Goal: Task Accomplishment & Management: Manage account settings

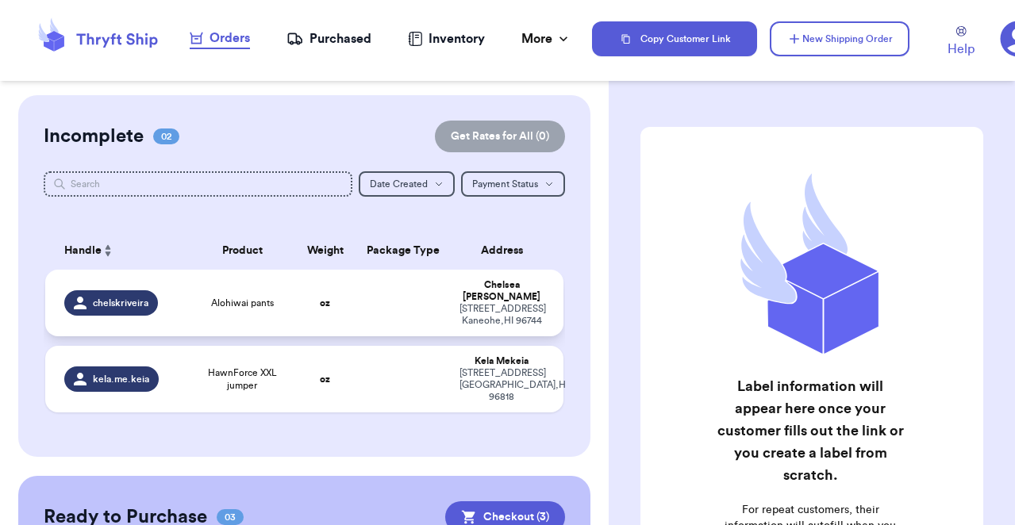
click at [308, 299] on td "oz" at bounding box center [325, 303] width 62 height 67
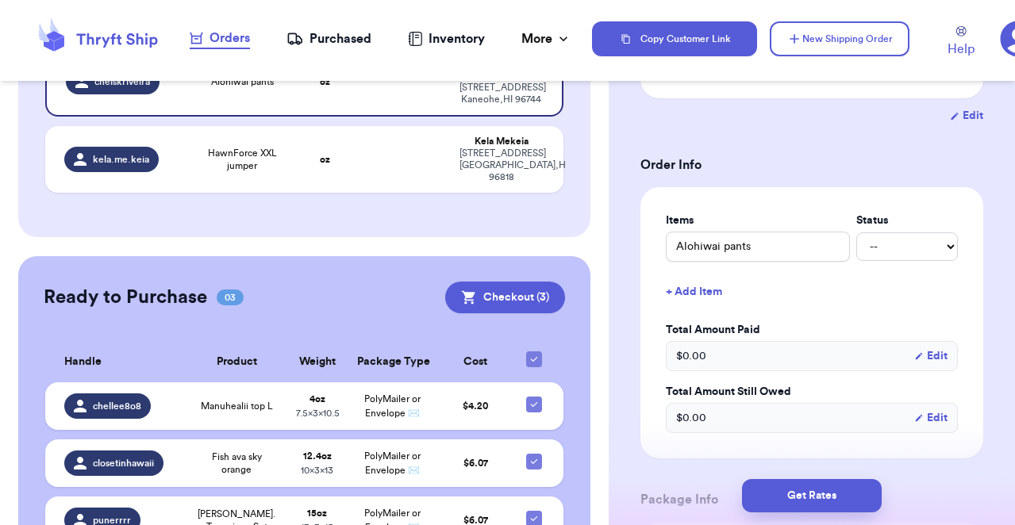
scroll to position [282, 0]
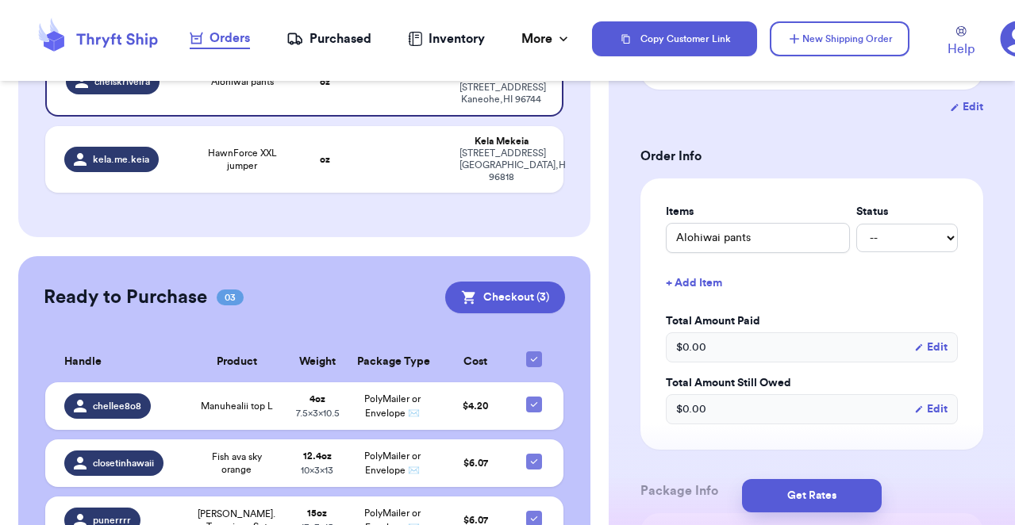
click at [889, 255] on div "Items Status Alohiwai pants -- Paid Owes + Add Item Total Amount Paid $ 0.00 Ed…" at bounding box center [812, 314] width 292 height 221
click at [889, 251] on select "-- Paid Owes" at bounding box center [907, 238] width 102 height 29
select select "paid"
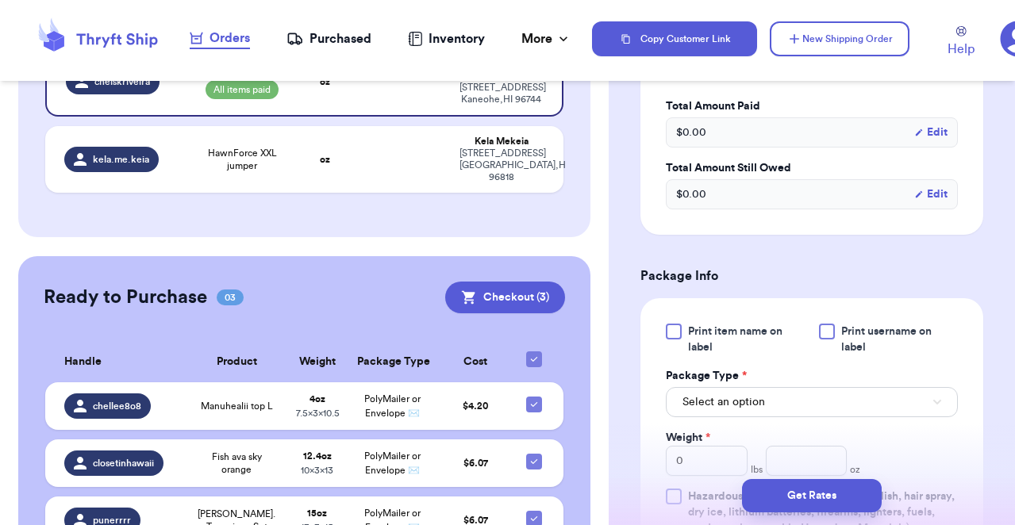
scroll to position [513, 0]
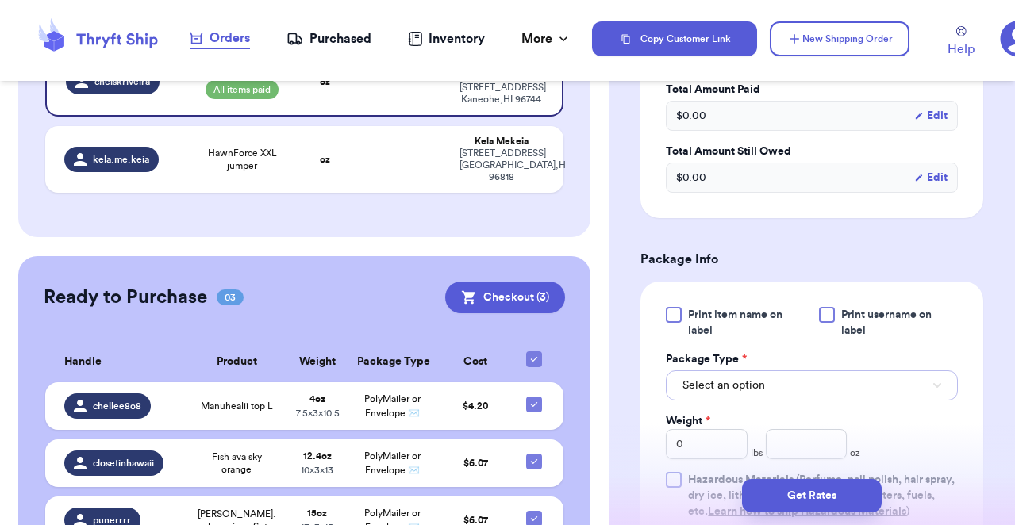
click at [761, 392] on span "Select an option" at bounding box center [723, 386] width 83 height 16
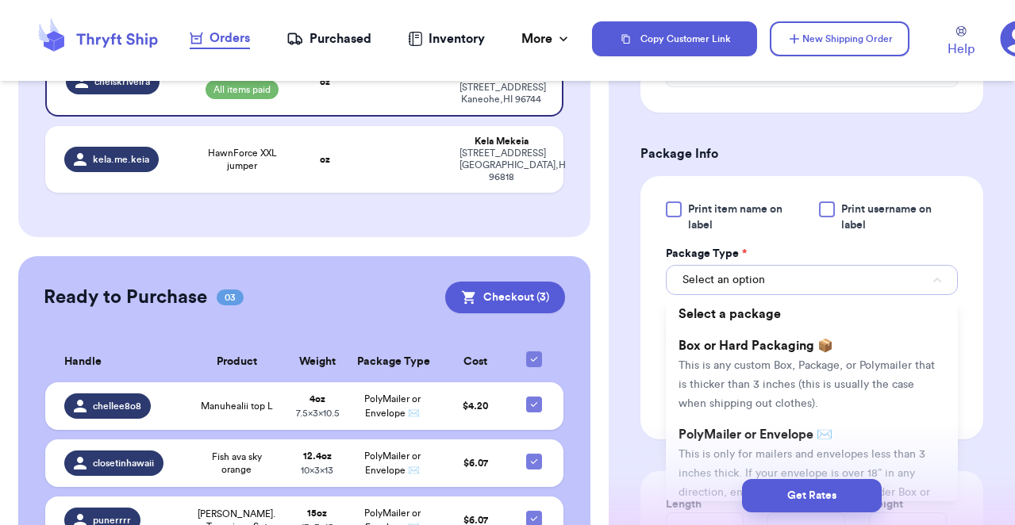
scroll to position [622, 0]
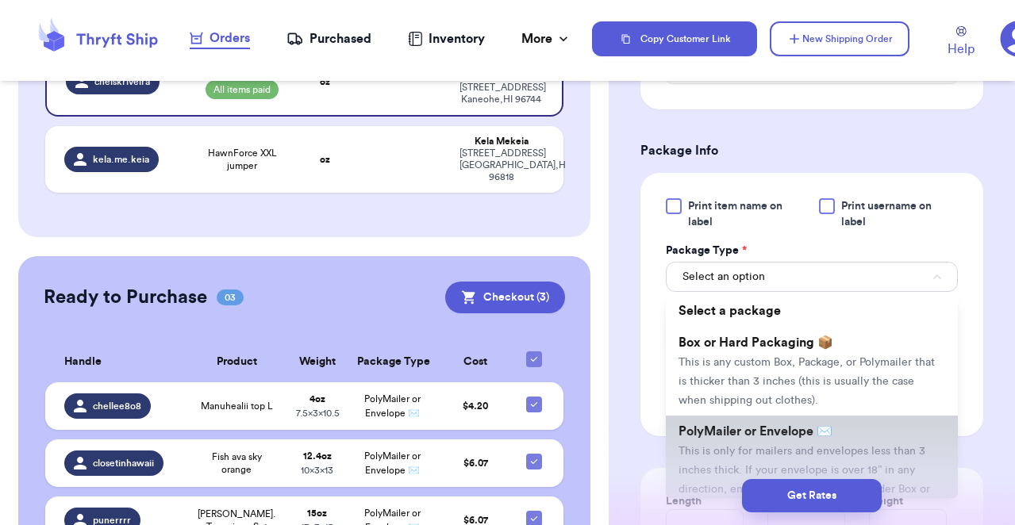
click at [772, 454] on span "This is only for mailers and envelopes less than 3 inches thick. If your envelo…" at bounding box center [803, 480] width 251 height 68
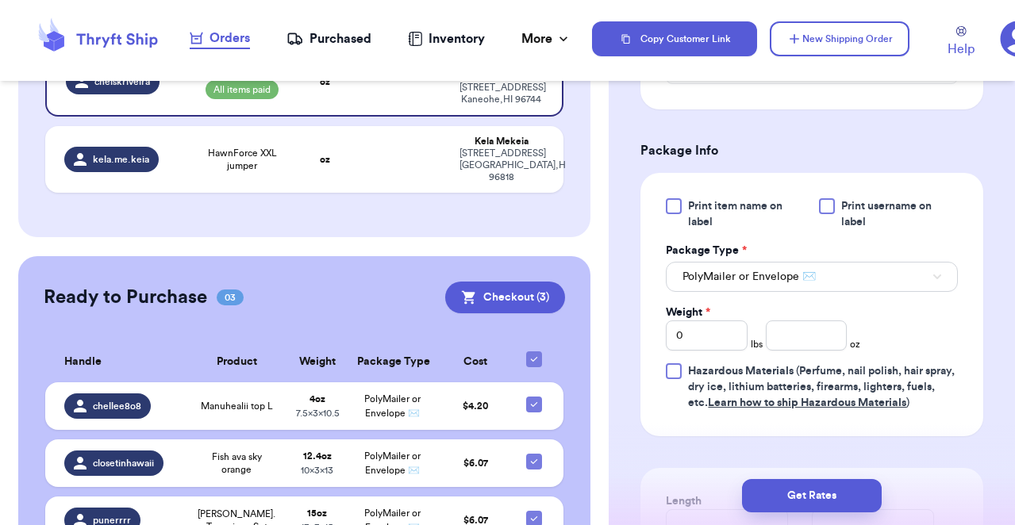
scroll to position [659, 0]
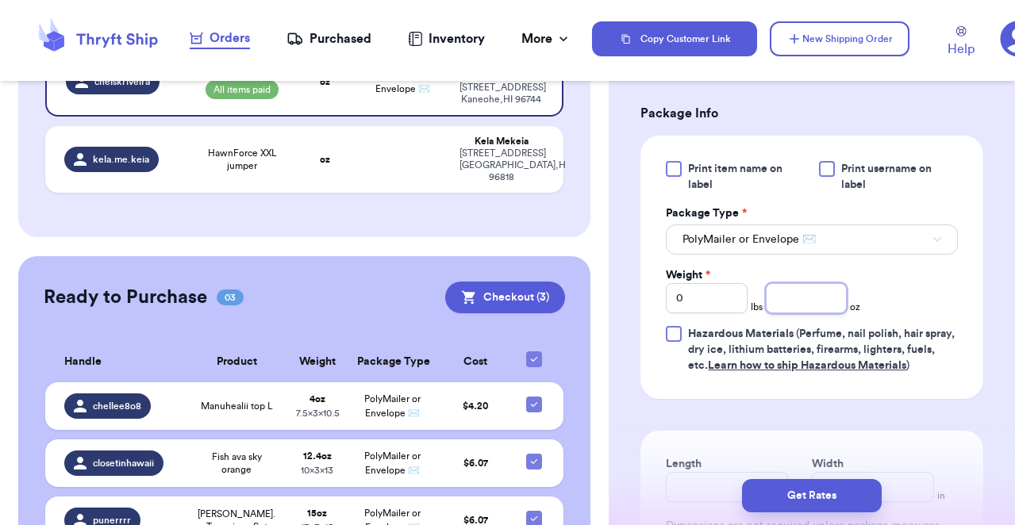
click at [805, 302] on input "number" at bounding box center [807, 298] width 82 height 30
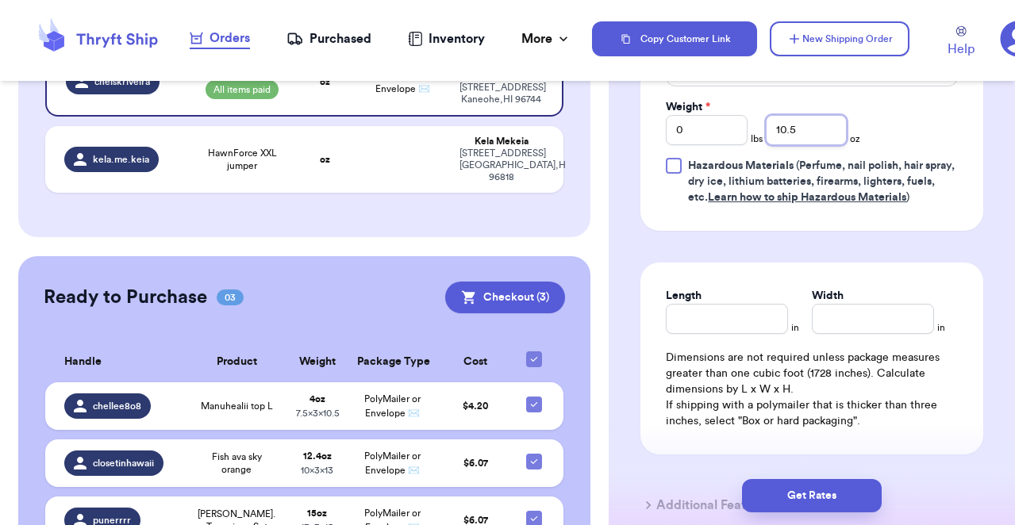
scroll to position [837, 0]
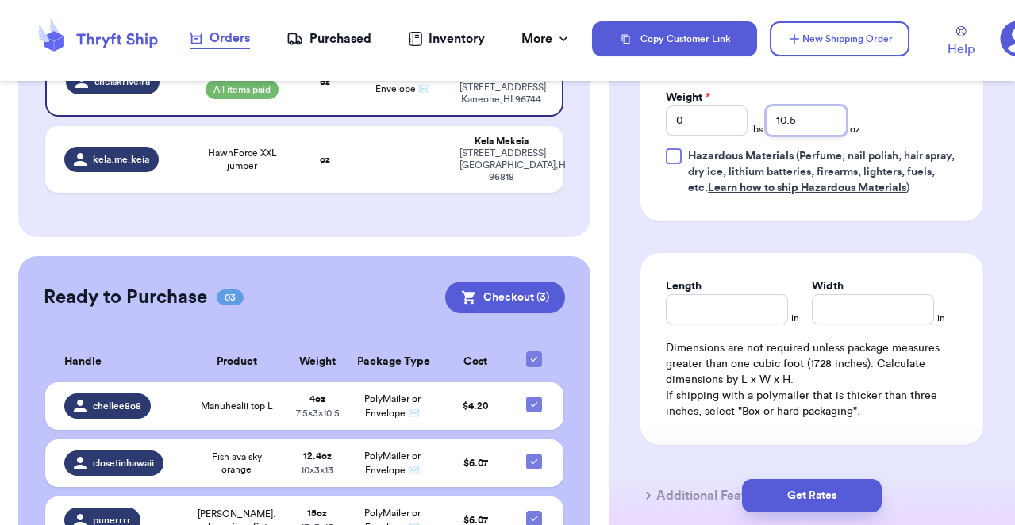
type input "10.5"
click at [757, 306] on input "Length" at bounding box center [727, 309] width 122 height 30
type input "13"
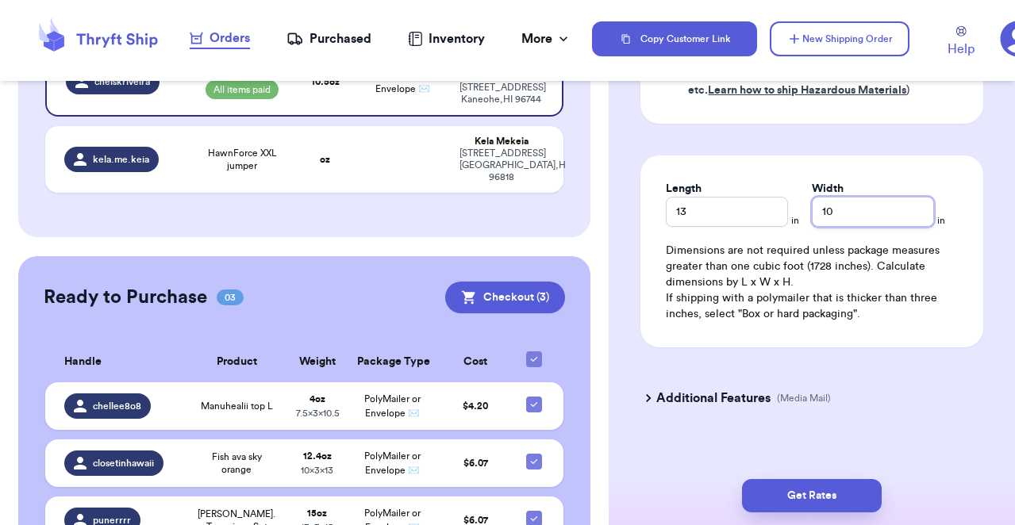
scroll to position [951, 0]
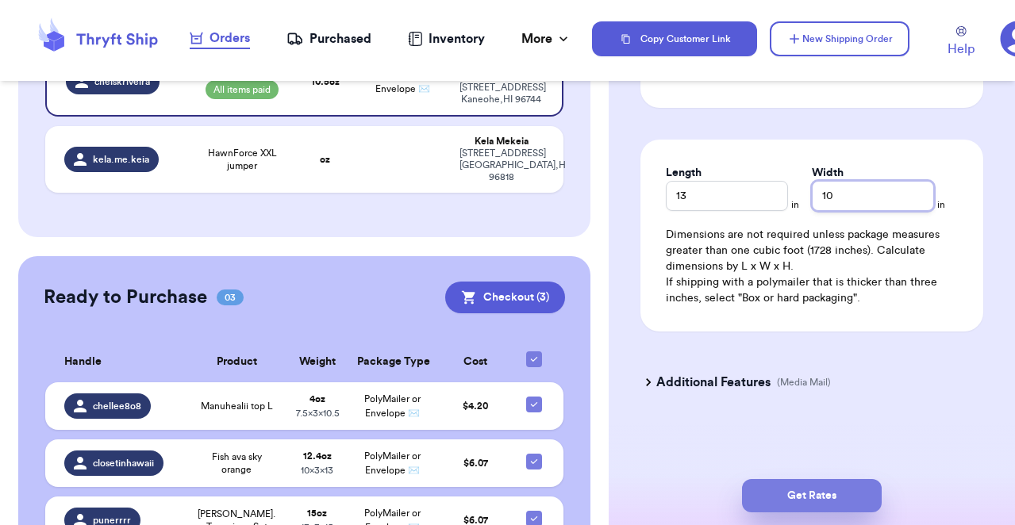
type input "10"
click at [793, 497] on button "Get Rates" at bounding box center [812, 495] width 140 height 33
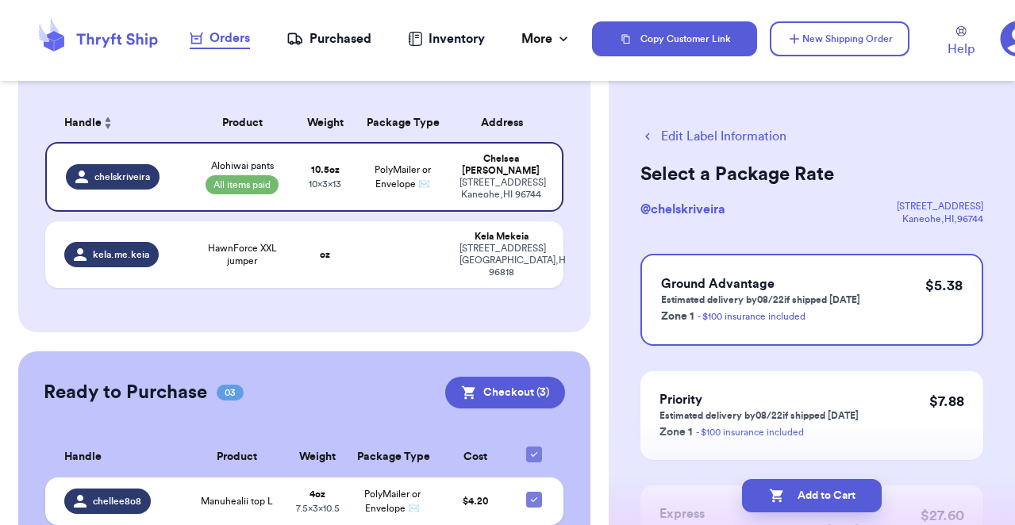
scroll to position [154, 0]
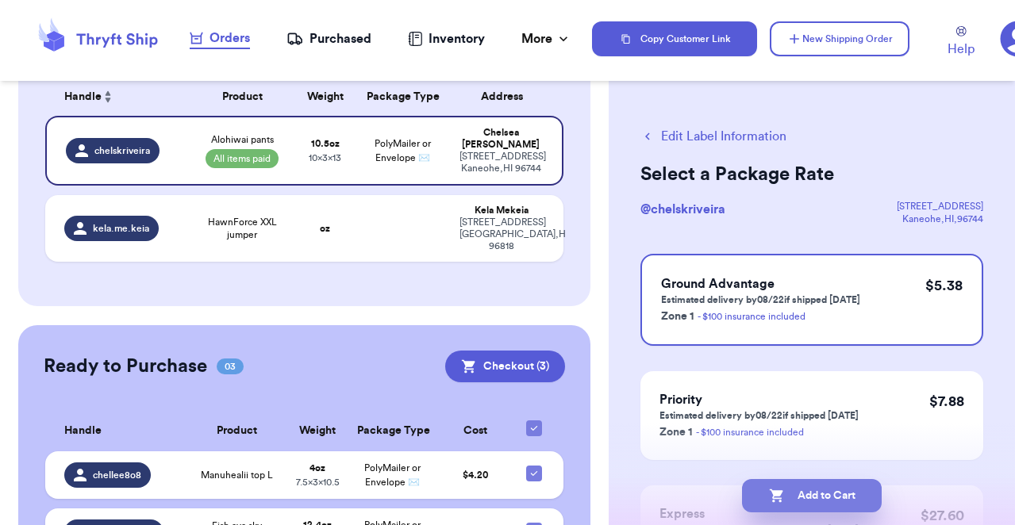
click at [779, 499] on icon "button" at bounding box center [777, 496] width 16 height 16
checkbox input "true"
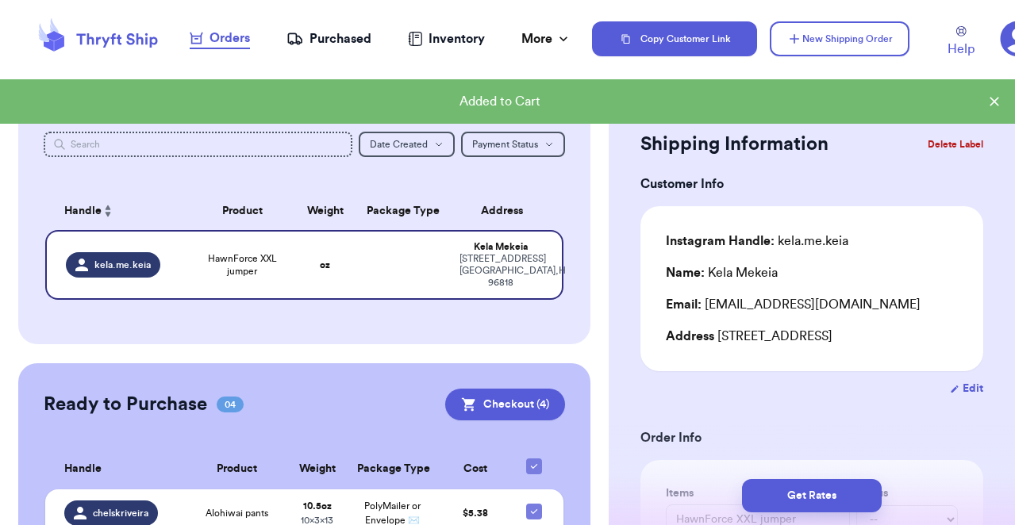
scroll to position [25, 0]
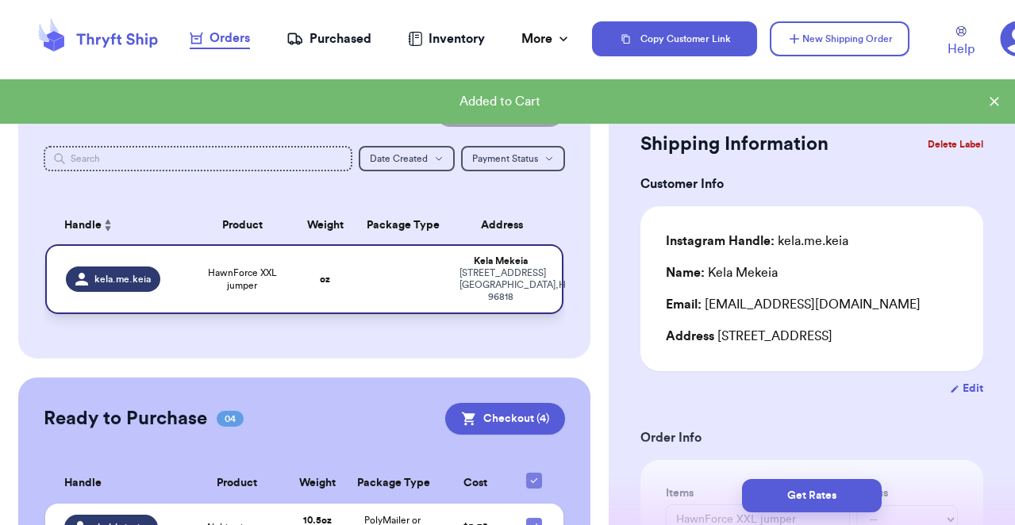
click at [375, 279] on td at bounding box center [403, 279] width 94 height 70
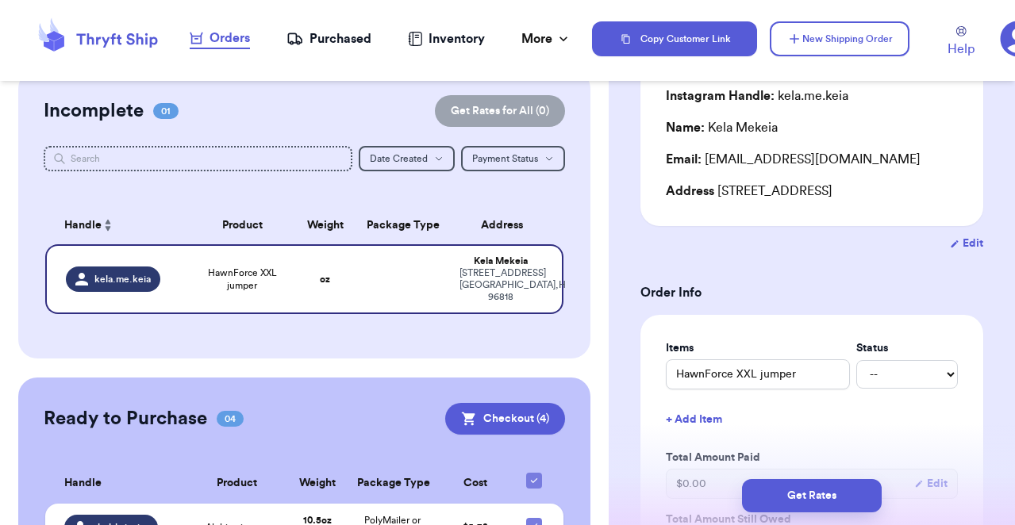
scroll to position [172, 0]
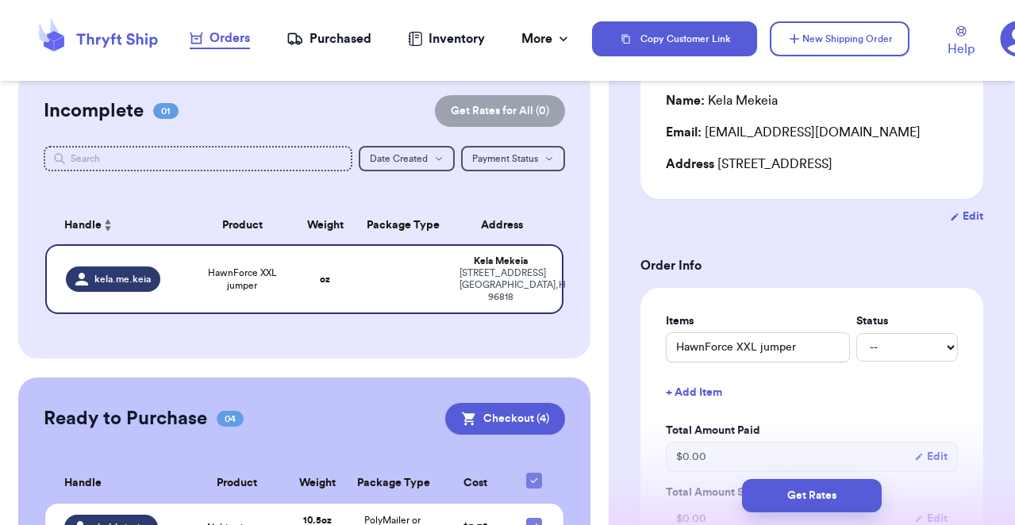
click at [870, 365] on div "Items Status HawnForce XXL jumper -- Paid Owes + Add Item Total Amount Paid $ 0…" at bounding box center [812, 423] width 292 height 221
click at [877, 348] on select "-- Paid Owes" at bounding box center [907, 347] width 102 height 29
select select "paid"
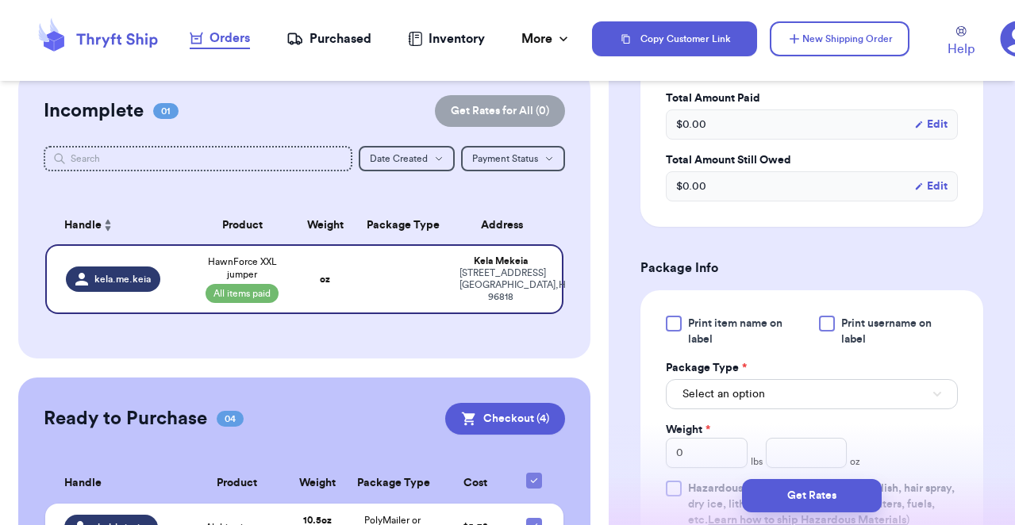
scroll to position [573, 0]
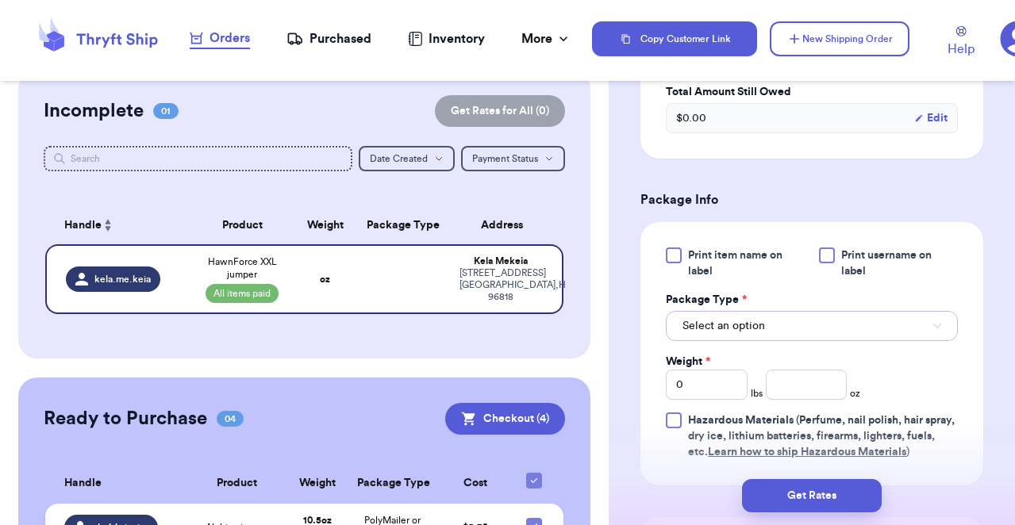
click at [878, 325] on button "Select an option" at bounding box center [812, 326] width 292 height 30
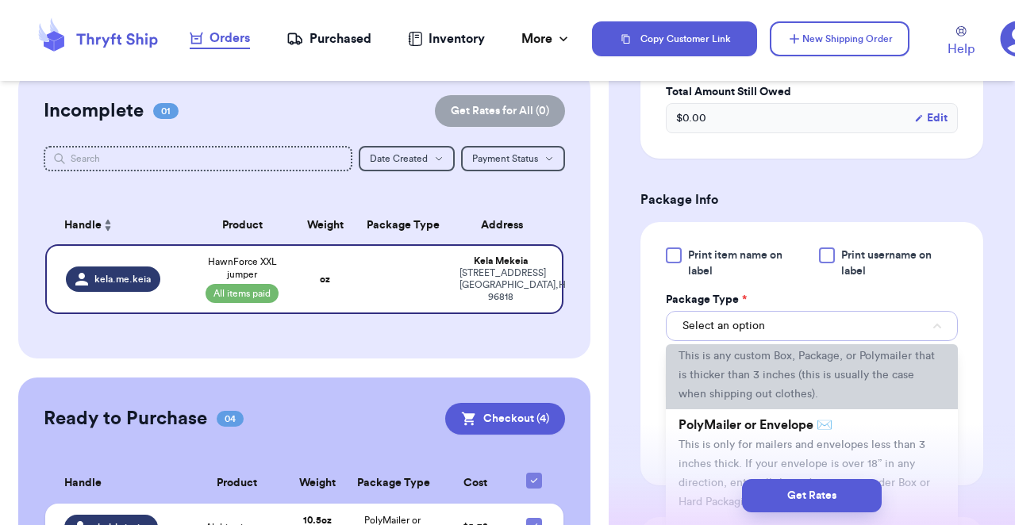
scroll to position [62, 0]
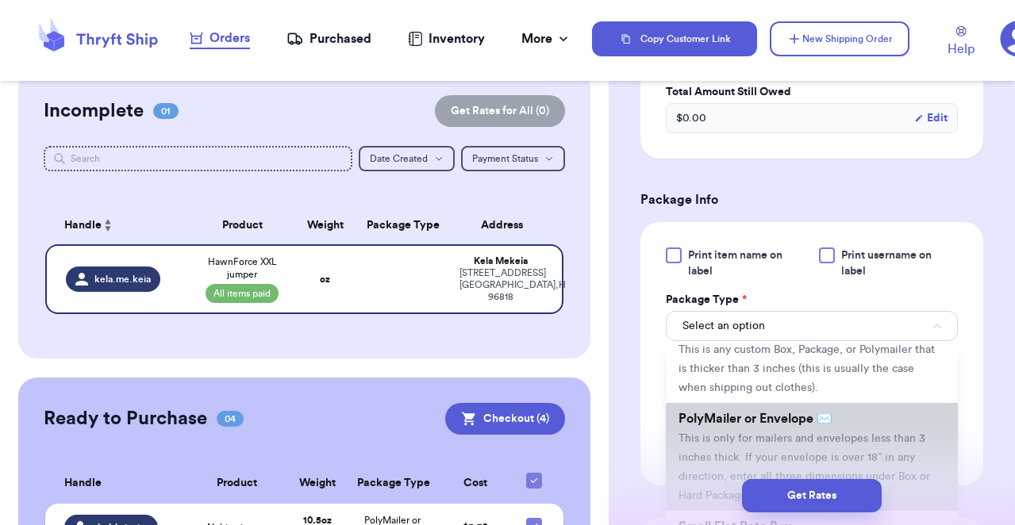
click at [858, 455] on span "This is only for mailers and envelopes less than 3 inches thick. If your envelo…" at bounding box center [803, 467] width 251 height 68
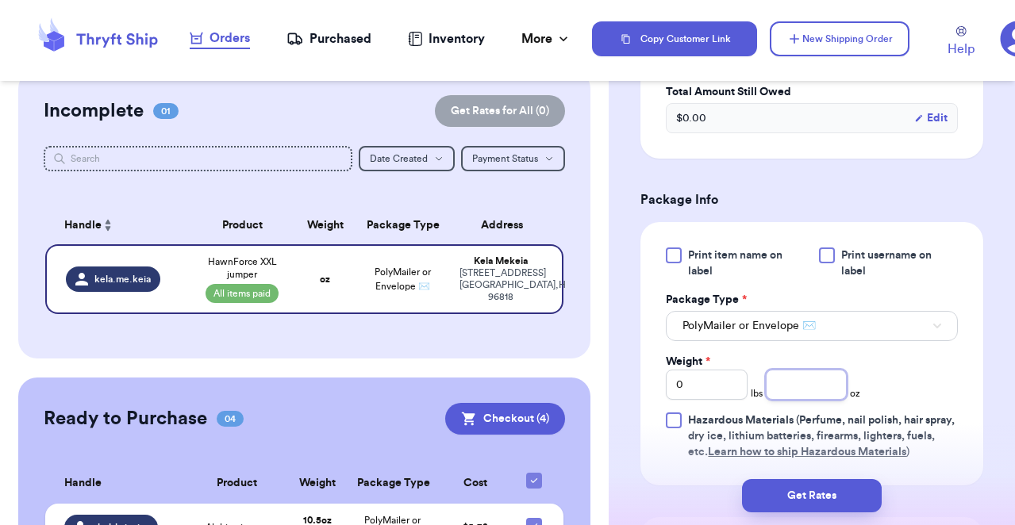
click at [805, 389] on input "number" at bounding box center [807, 385] width 82 height 30
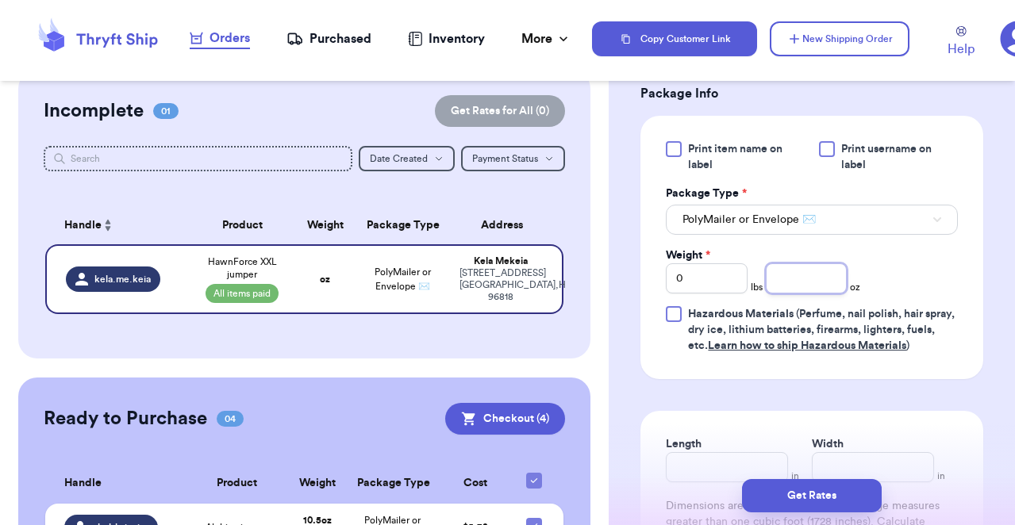
scroll to position [859, 0]
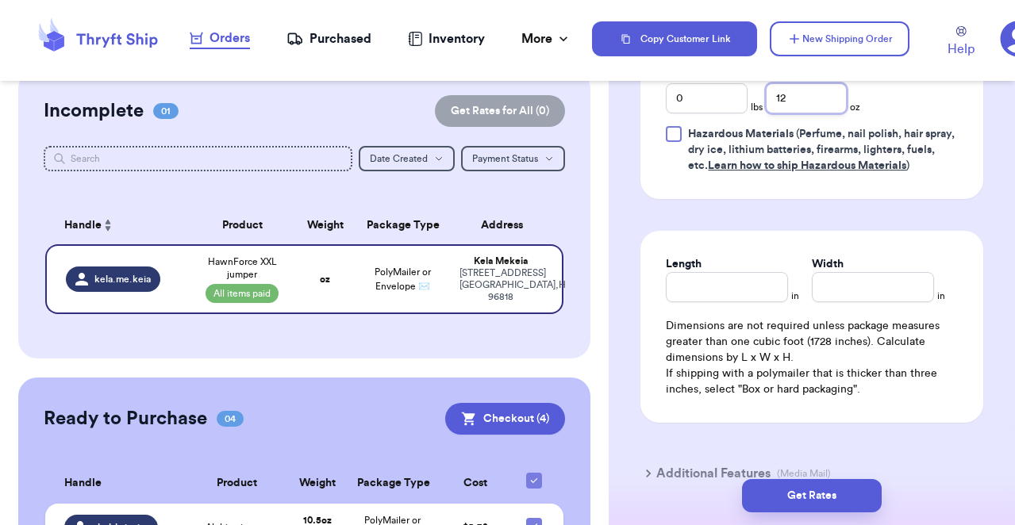
type input "12"
click at [720, 296] on input "Length" at bounding box center [727, 287] width 122 height 30
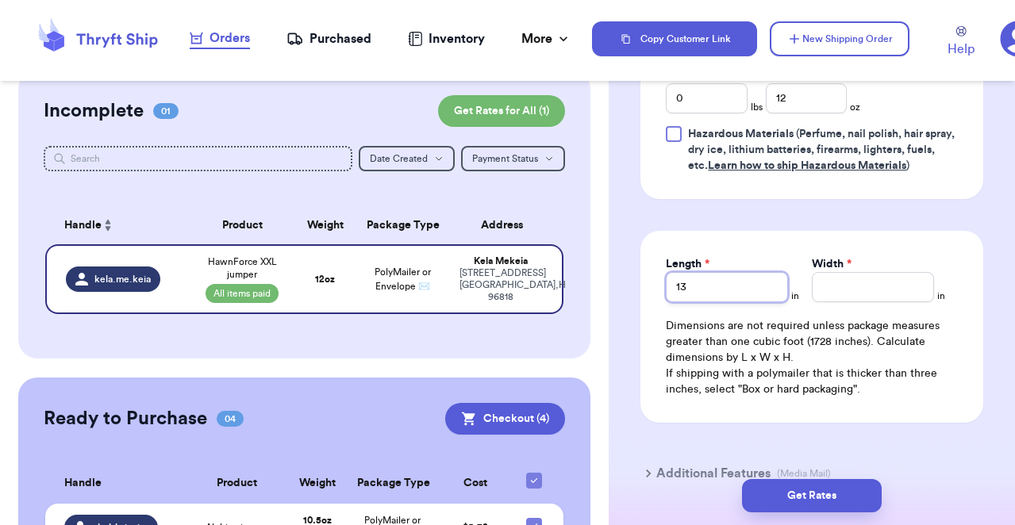
type input "13"
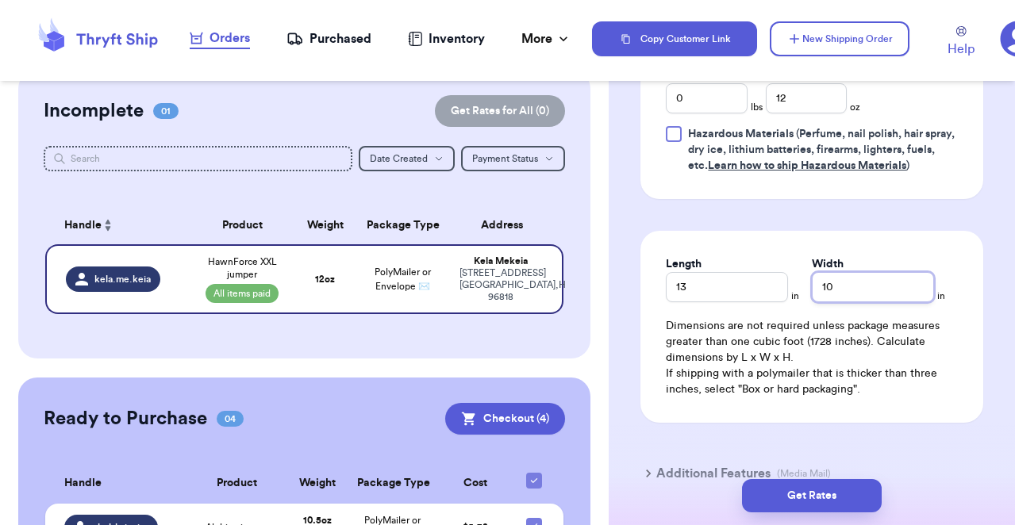
scroll to position [951, 0]
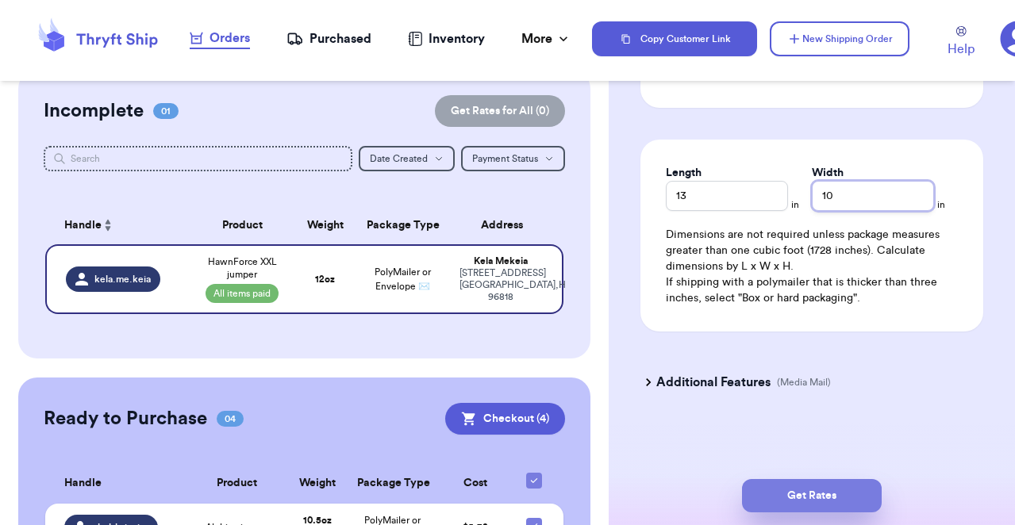
type input "10"
click at [801, 492] on button "Get Rates" at bounding box center [812, 495] width 140 height 33
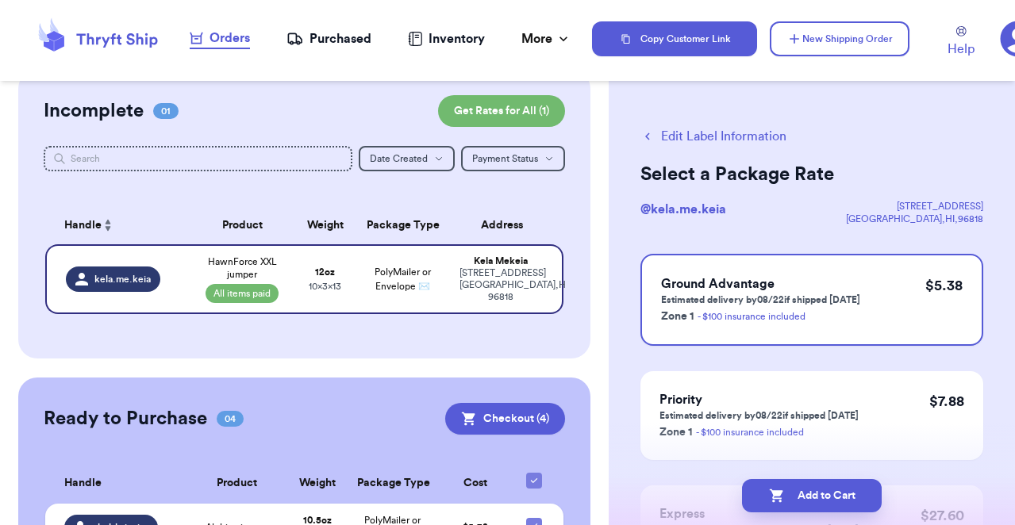
scroll to position [29, 0]
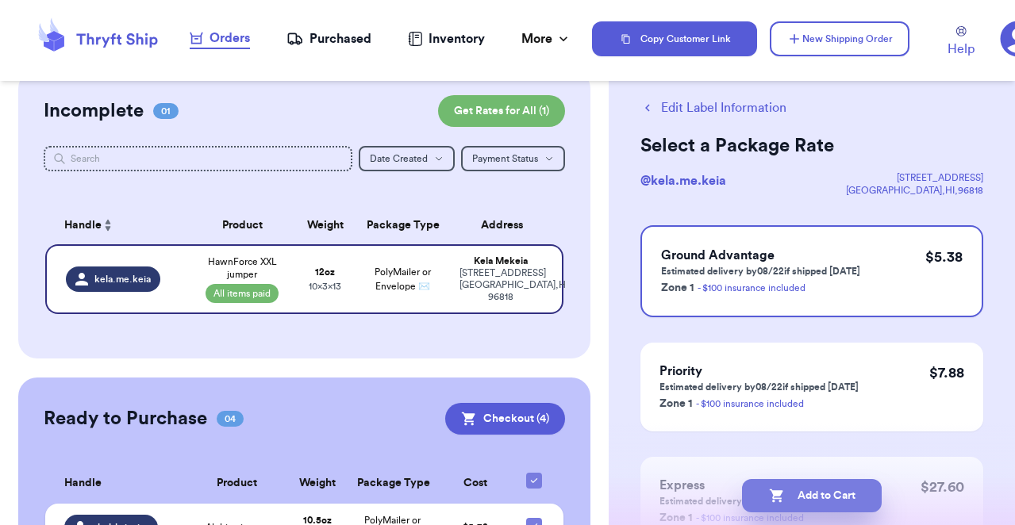
click at [809, 494] on button "Add to Cart" at bounding box center [812, 495] width 140 height 33
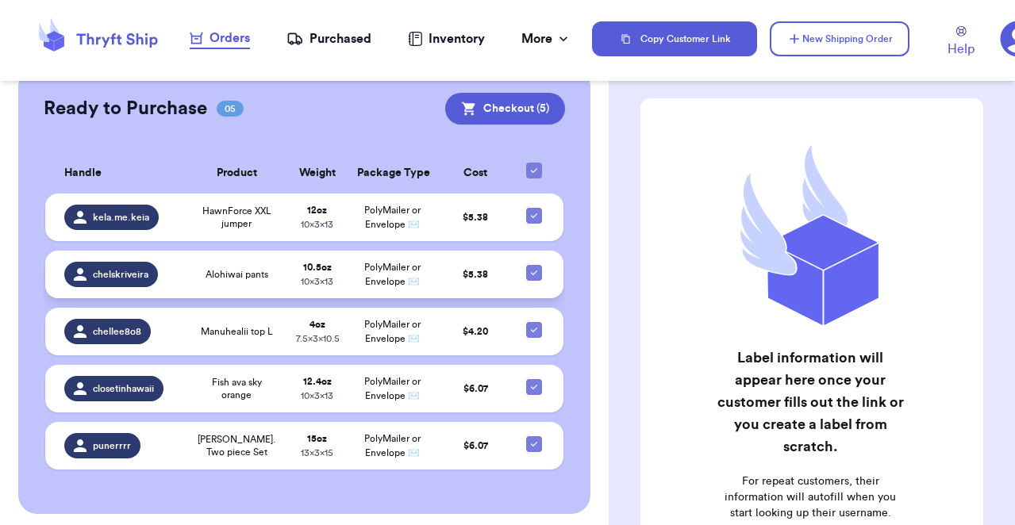
scroll to position [312, 0]
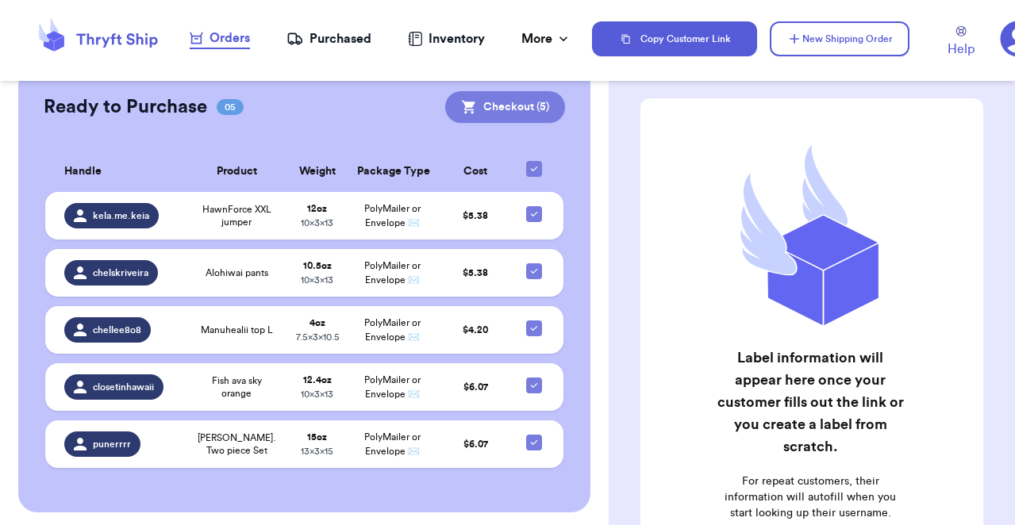
click at [535, 101] on button "Checkout ( 5 )" at bounding box center [505, 107] width 120 height 32
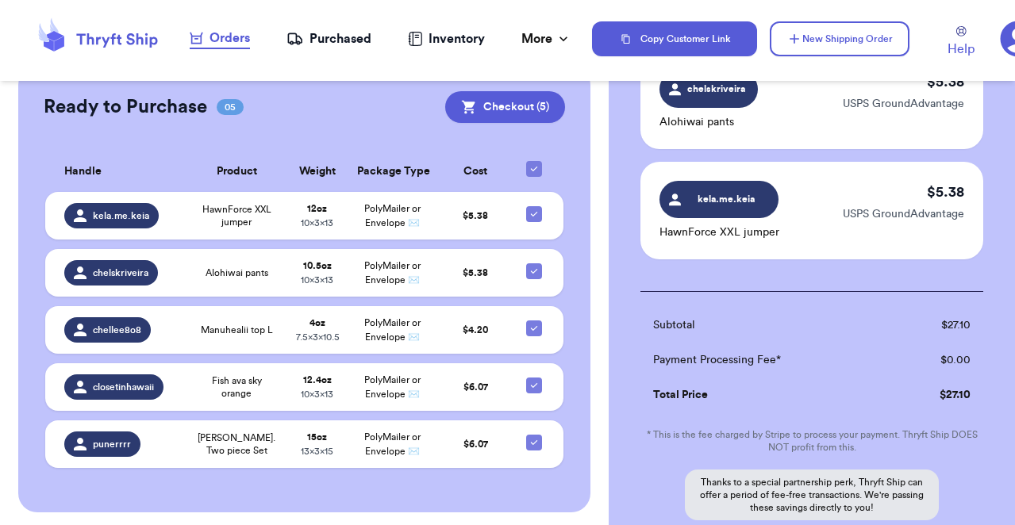
scroll to position [641, 0]
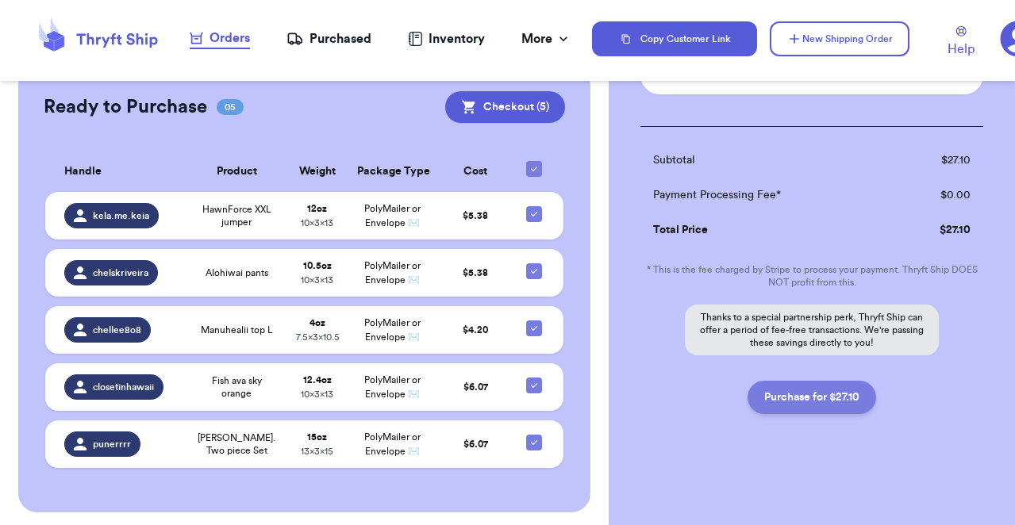
click at [835, 403] on button "Purchase for $27.10" at bounding box center [811, 397] width 129 height 33
checkbox input "false"
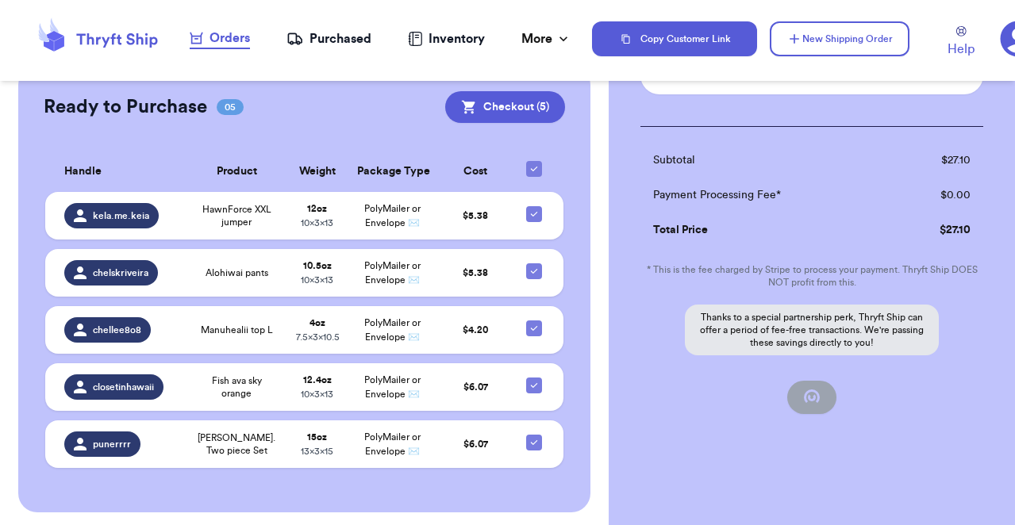
checkbox input "false"
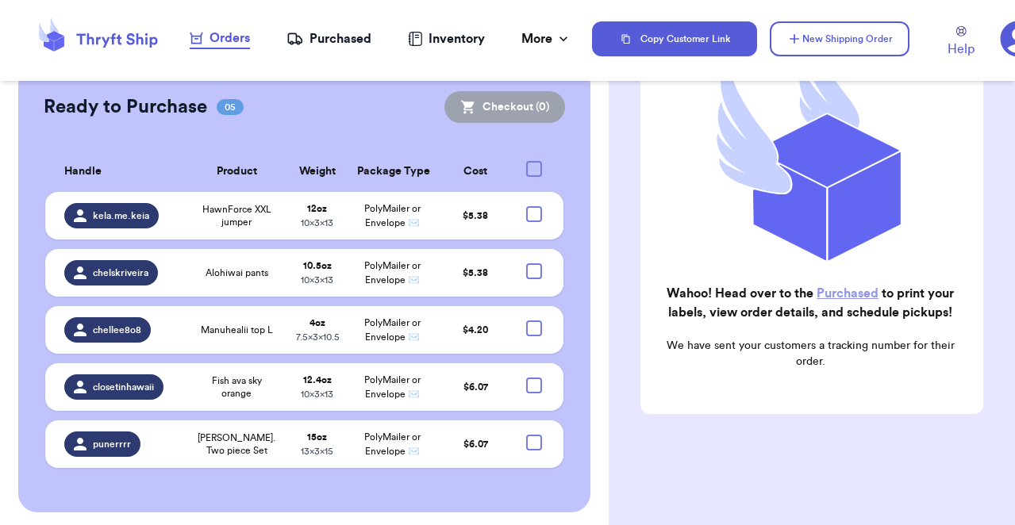
checkbox input "true"
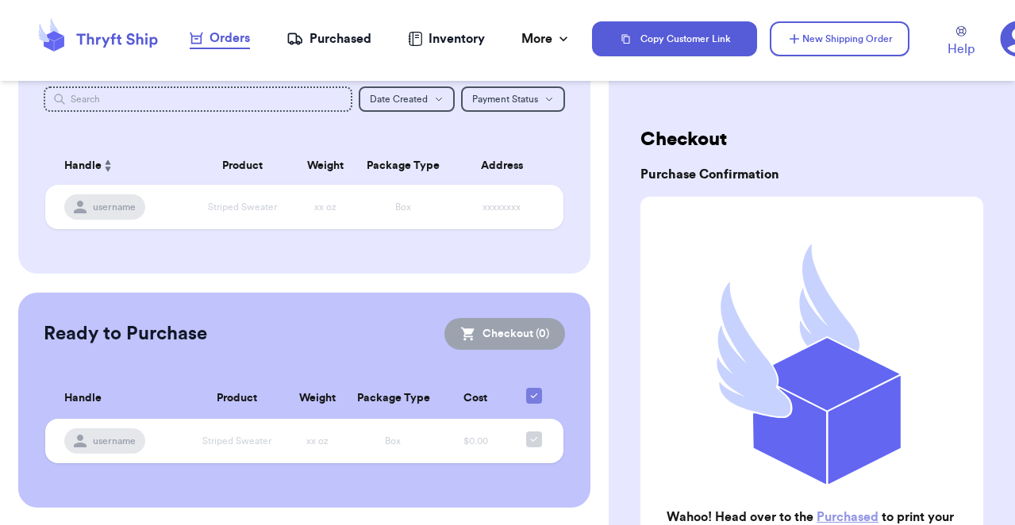
scroll to position [0, 0]
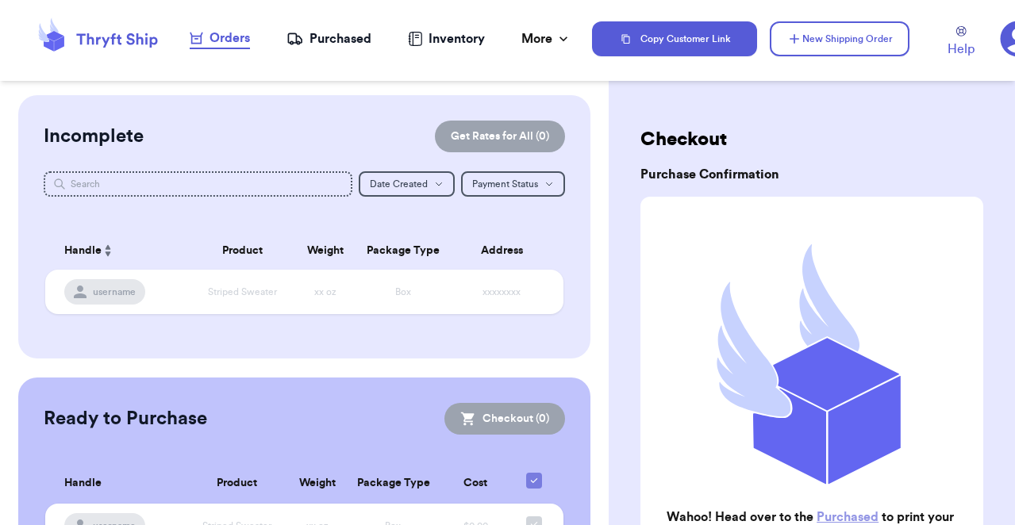
click at [363, 38] on div "Purchased" at bounding box center [328, 38] width 85 height 19
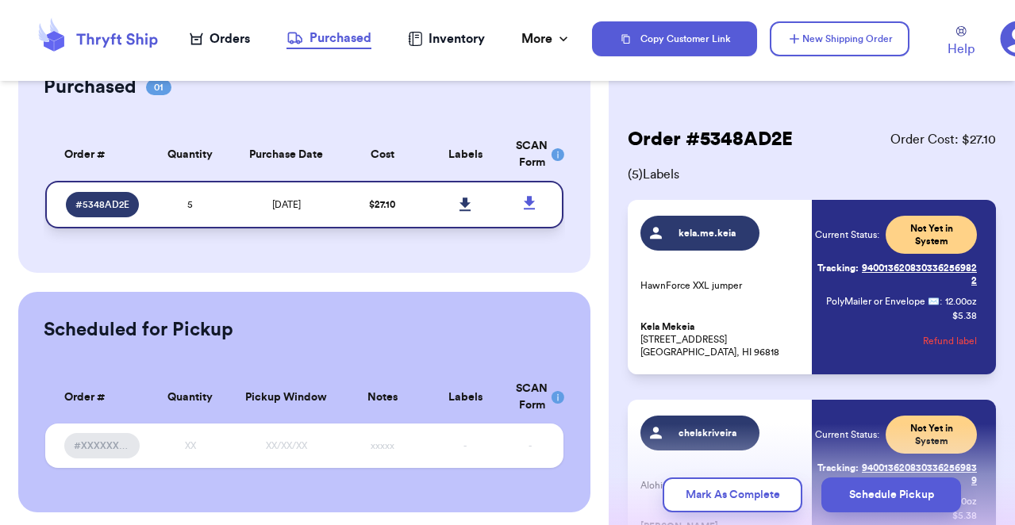
click at [478, 206] on link at bounding box center [464, 204] width 35 height 35
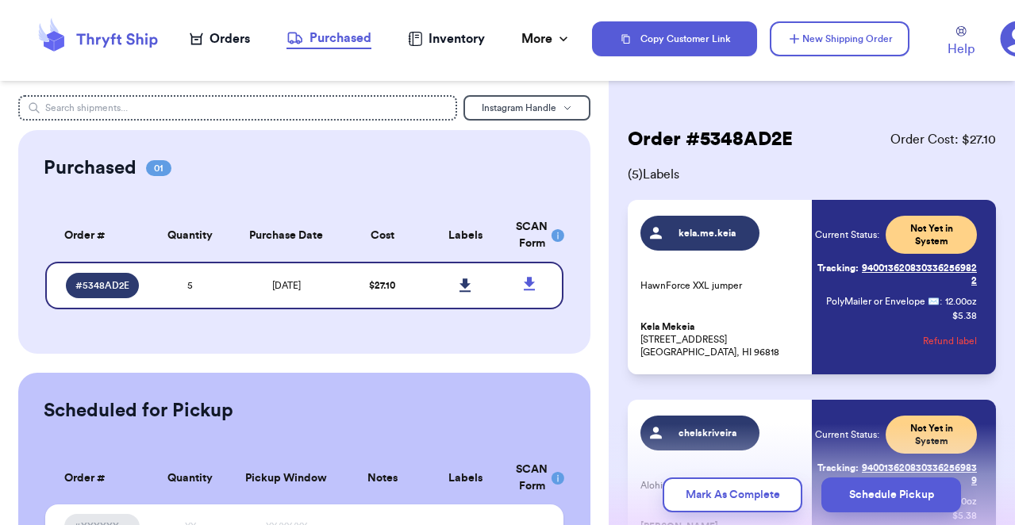
click at [255, 45] on nav "Orders Purchased Inventory More Stats Completed Orders" at bounding box center [380, 39] width 423 height 52
click at [225, 34] on div "Orders" at bounding box center [220, 38] width 60 height 19
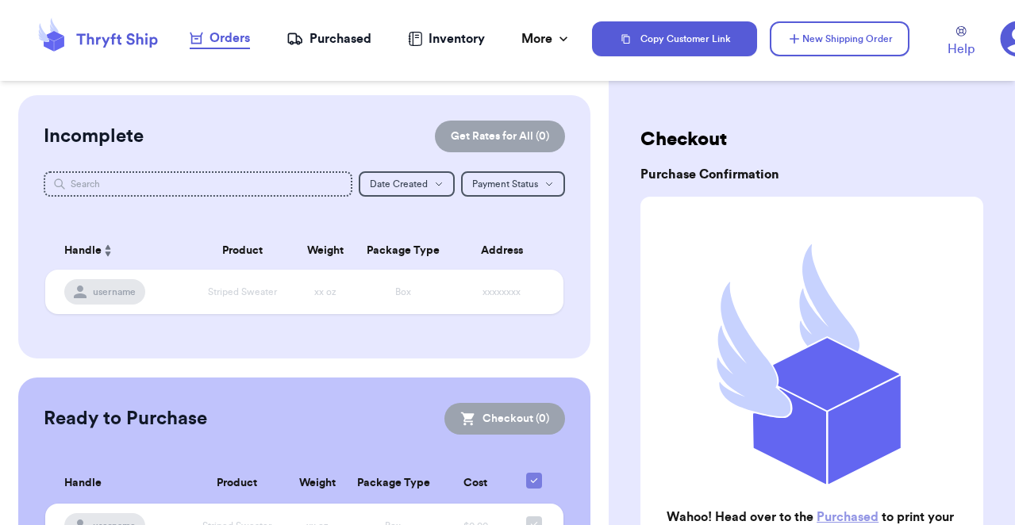
click at [348, 39] on div "Purchased" at bounding box center [328, 38] width 85 height 19
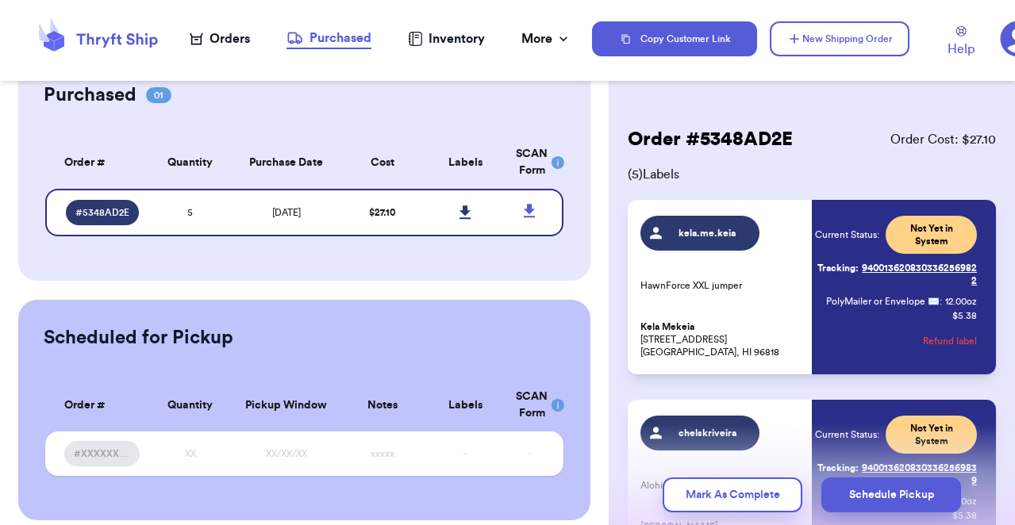
click at [221, 37] on div "Orders" at bounding box center [220, 38] width 60 height 19
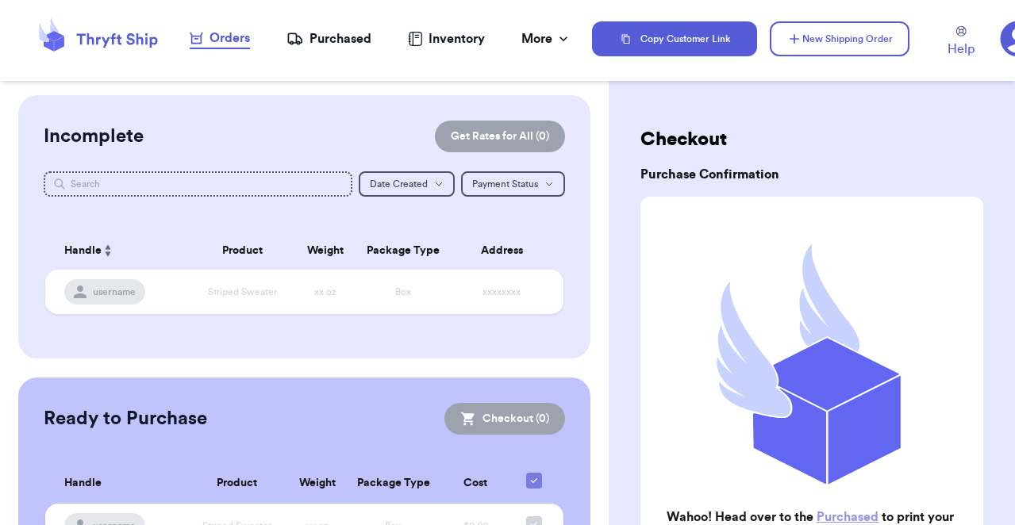
click at [340, 47] on div "Purchased" at bounding box center [328, 38] width 85 height 19
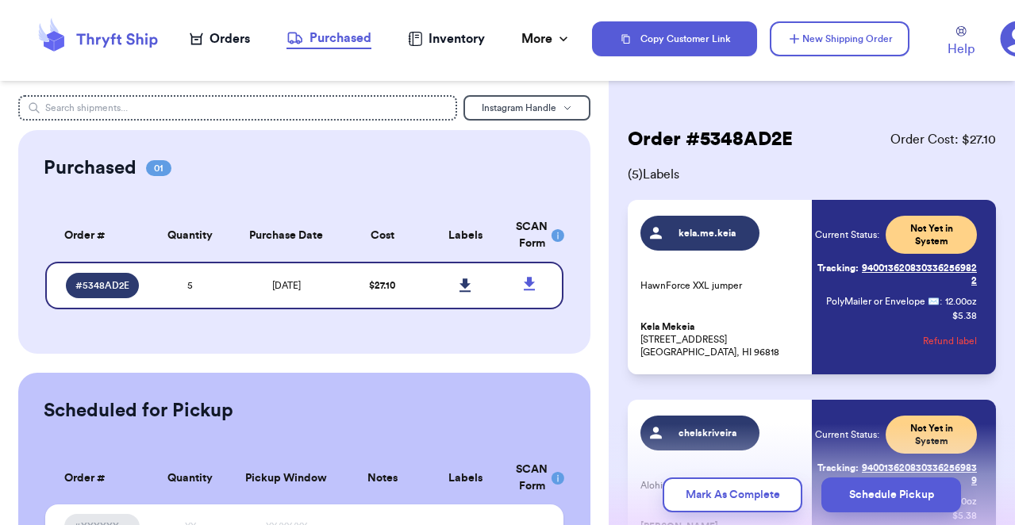
click at [550, 52] on nav "Orders Purchased Inventory More Stats Completed Orders" at bounding box center [380, 39] width 423 height 52
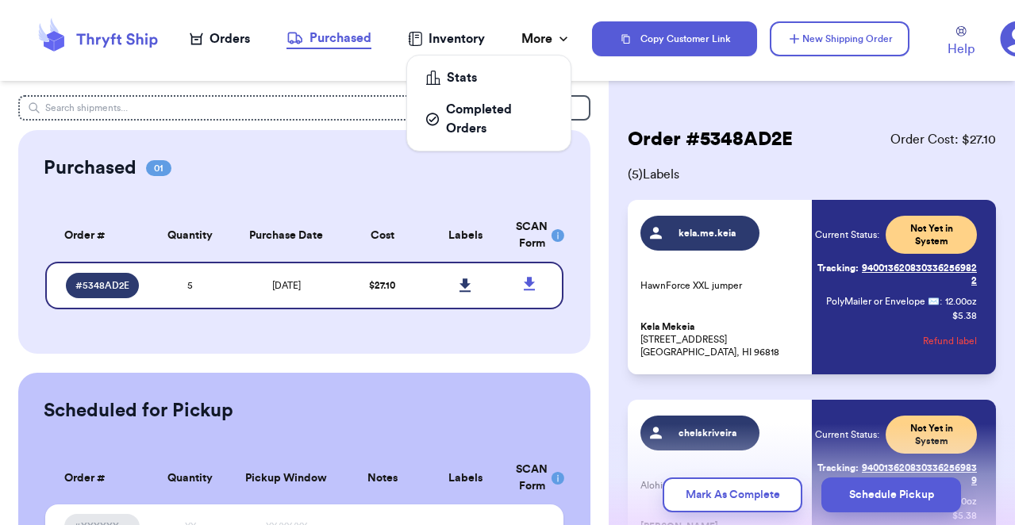
click at [550, 44] on div "More" at bounding box center [546, 38] width 50 height 19
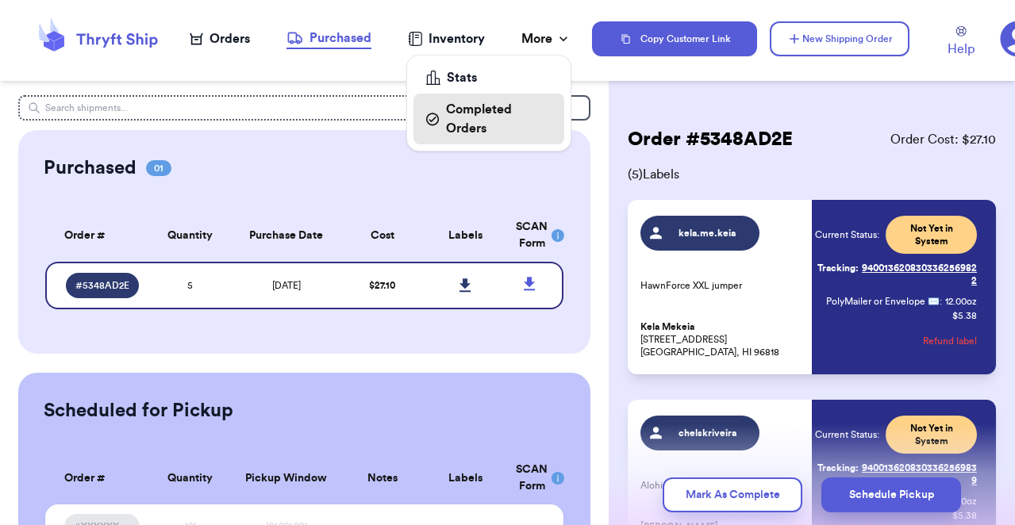
click at [483, 121] on div "Completed Orders" at bounding box center [488, 119] width 125 height 38
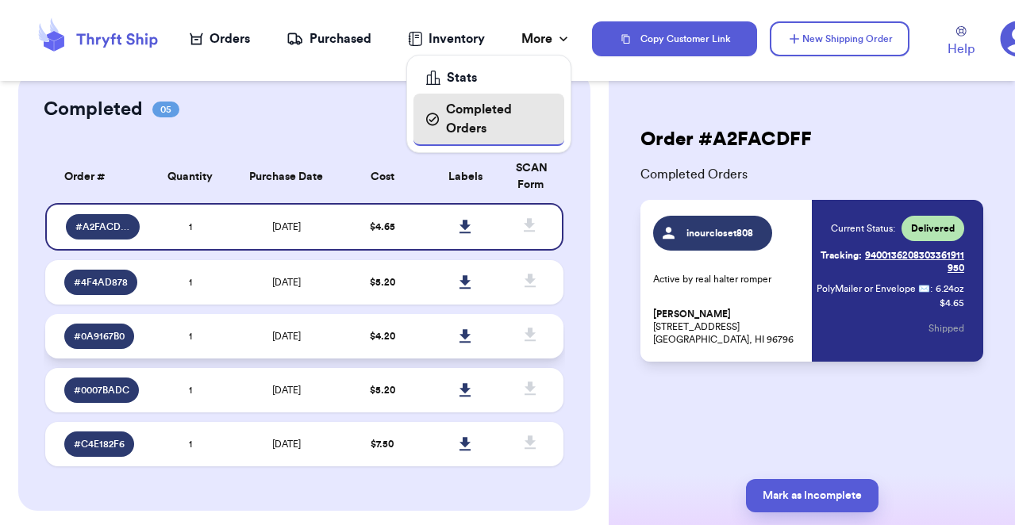
scroll to position [29, 0]
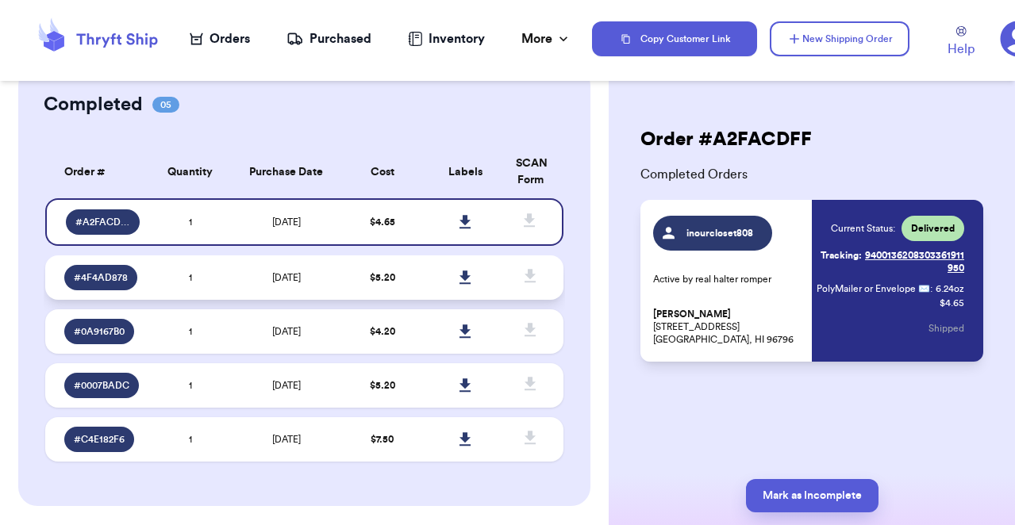
click at [409, 289] on td "$ 5.20" at bounding box center [381, 277] width 83 height 44
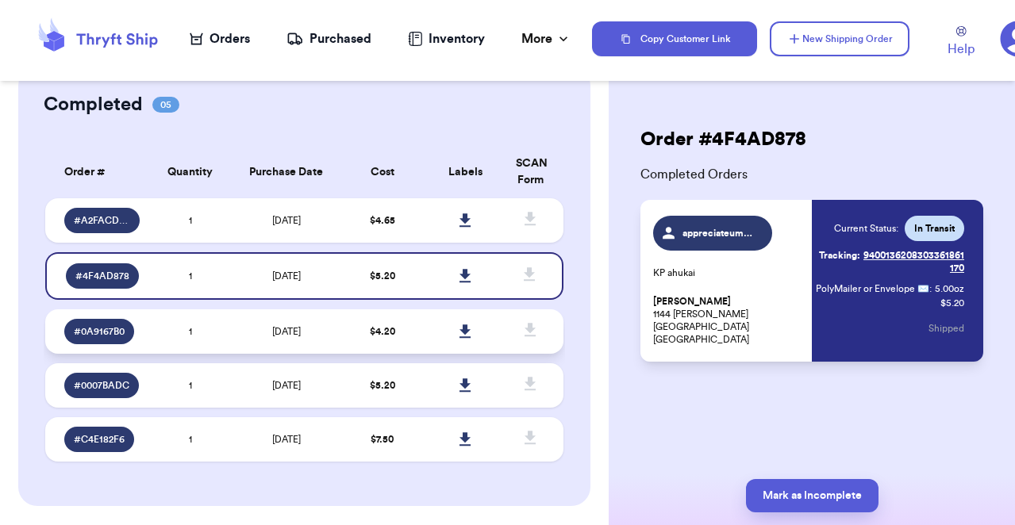
click at [416, 327] on td "$ 4.20" at bounding box center [381, 331] width 83 height 44
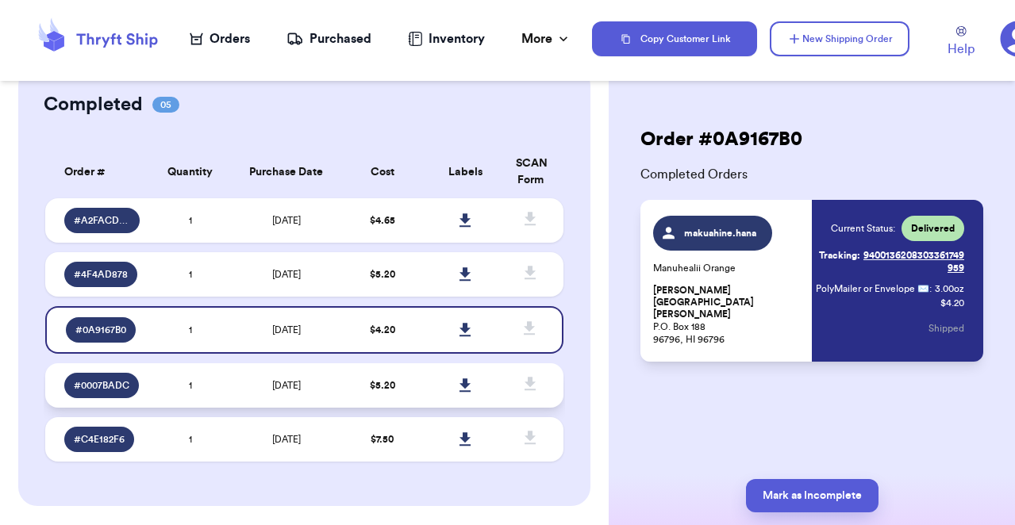
click at [429, 385] on td at bounding box center [465, 385] width 83 height 44
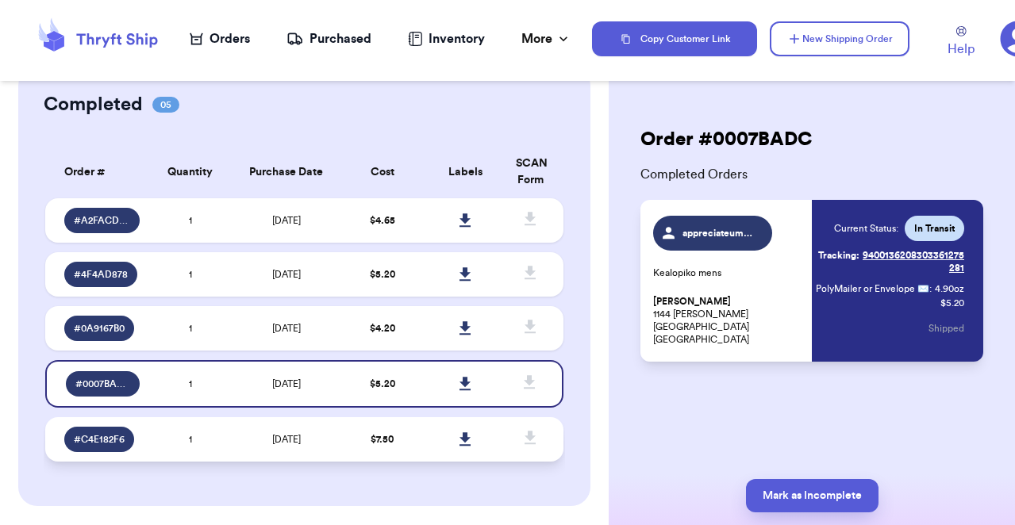
click at [432, 443] on td at bounding box center [465, 439] width 83 height 44
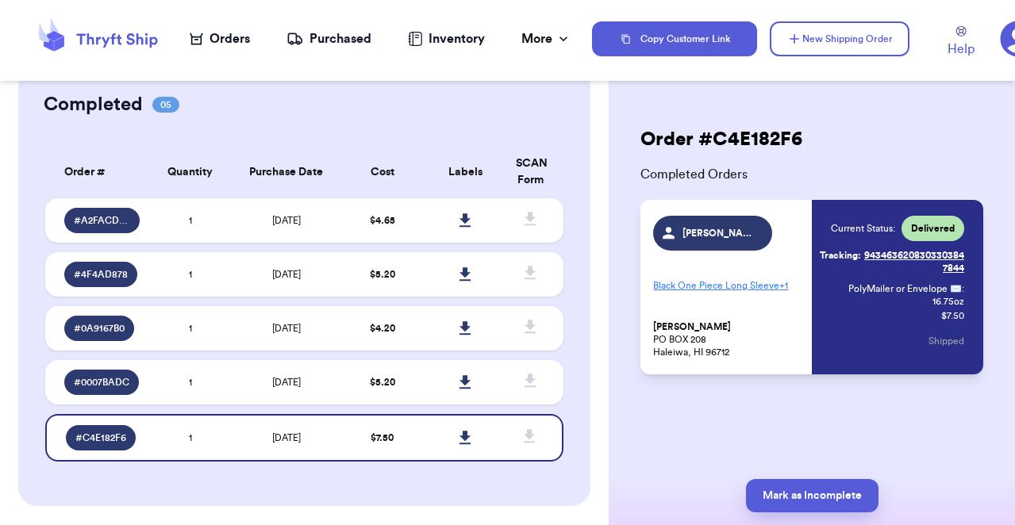
click at [224, 38] on div "Orders" at bounding box center [220, 38] width 60 height 19
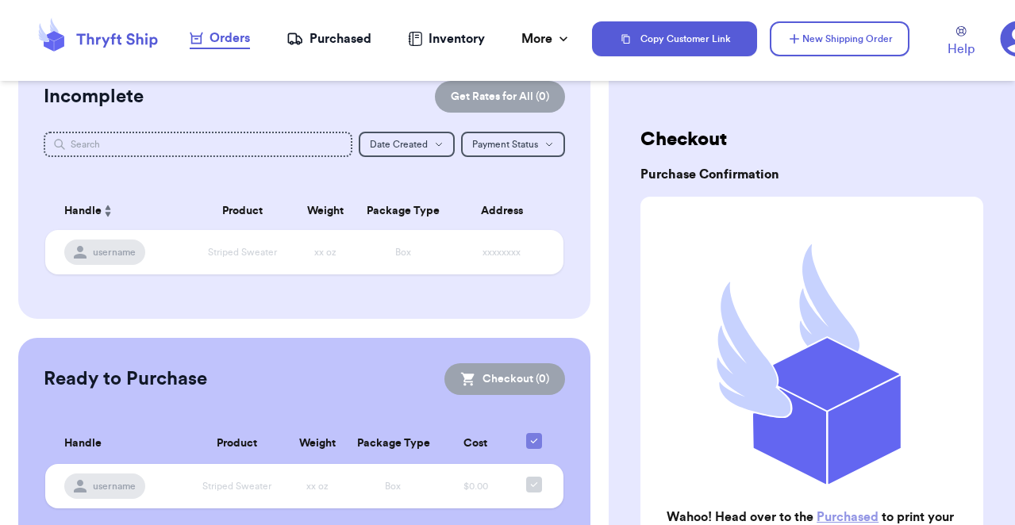
scroll to position [85, 0]
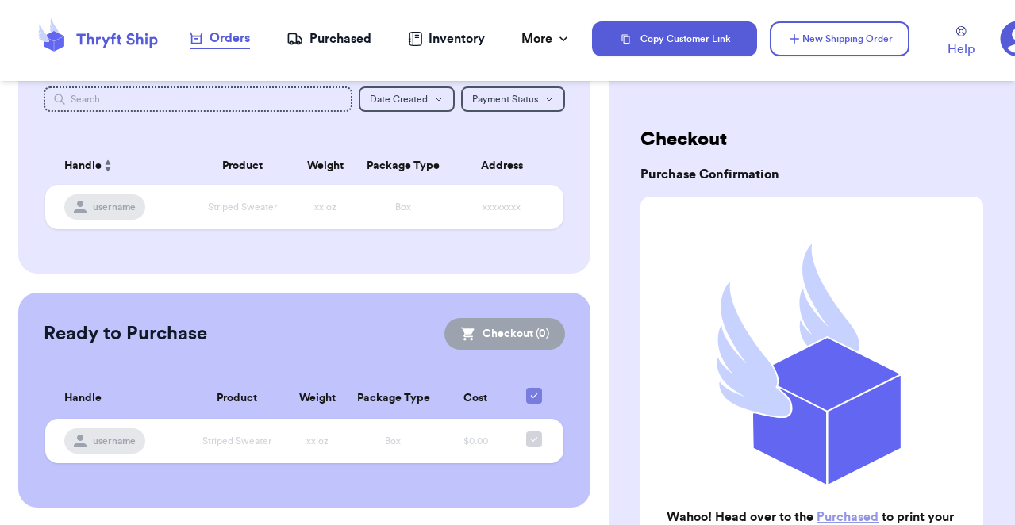
click at [327, 50] on nav "Orders Purchased Inventory More Stats Completed Orders" at bounding box center [380, 39] width 423 height 52
click at [327, 40] on div "Purchased" at bounding box center [328, 38] width 85 height 19
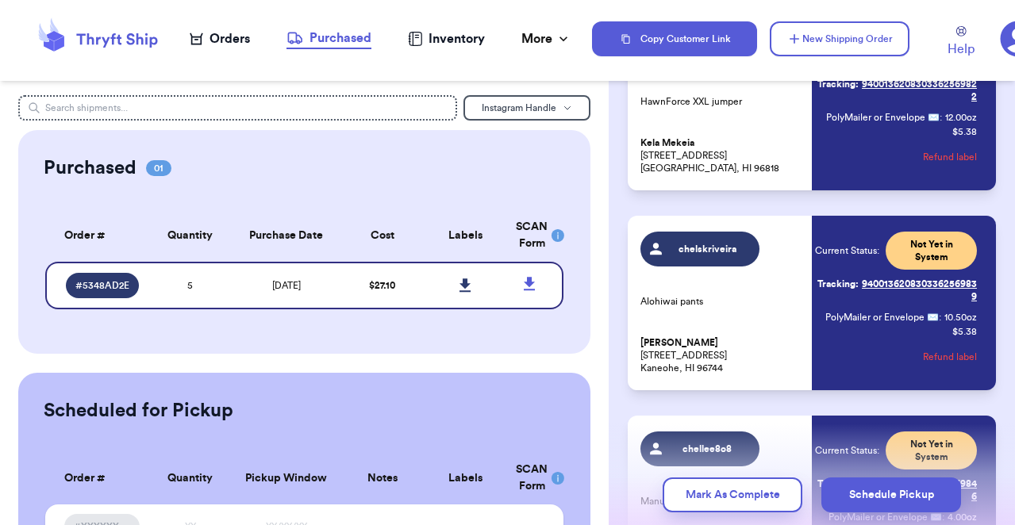
click at [213, 45] on div "Orders" at bounding box center [220, 38] width 60 height 19
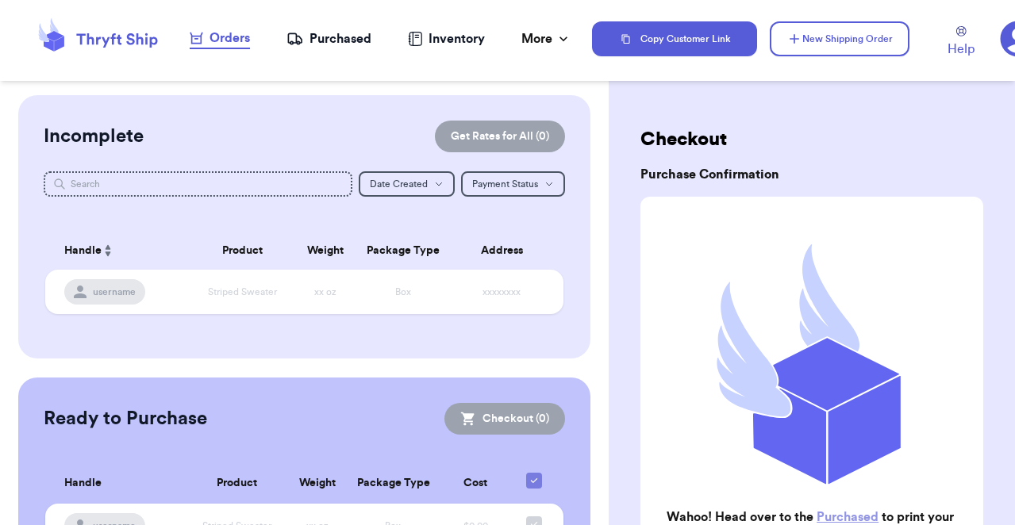
click at [352, 36] on div "Purchased" at bounding box center [328, 38] width 85 height 19
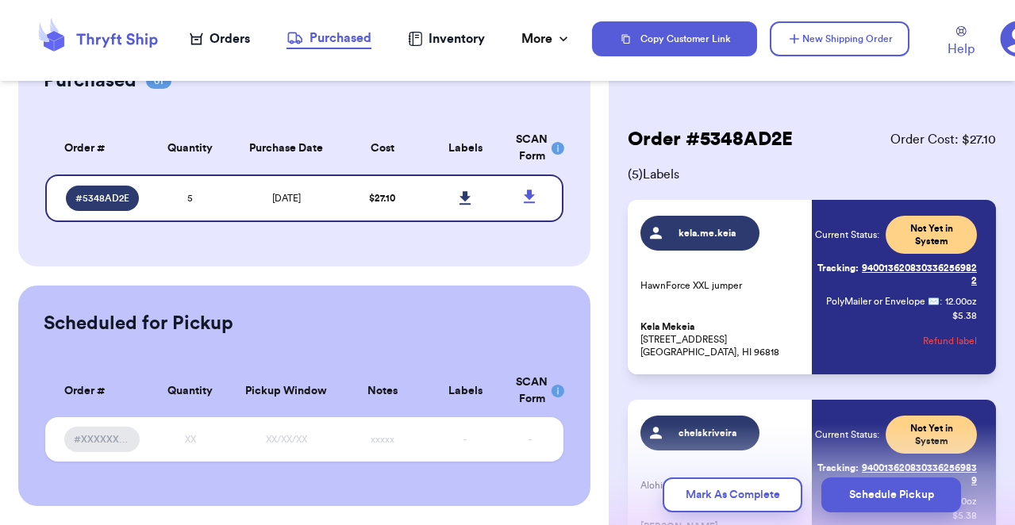
scroll to position [45, 0]
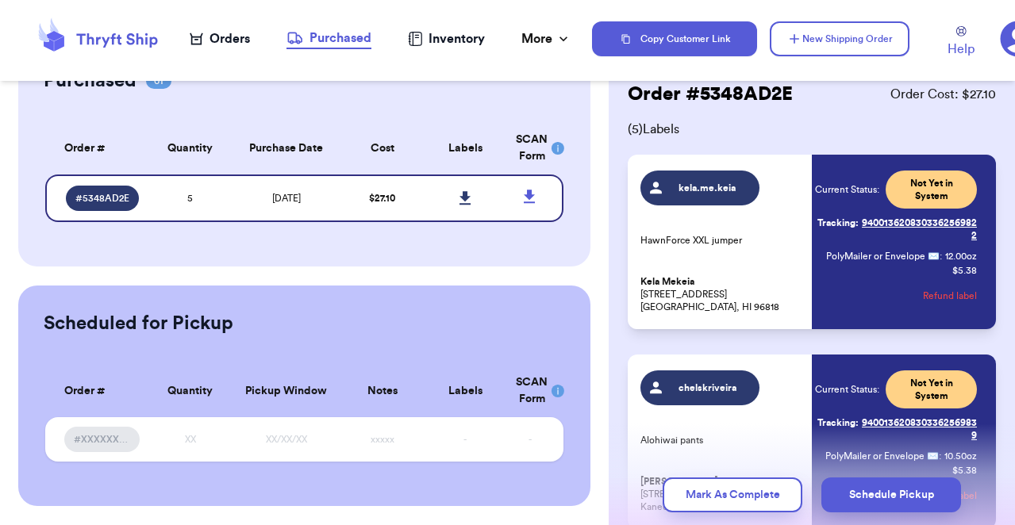
click at [881, 288] on div "Current Status: Not Yet in System Tracking: 9400136208303362569822 PolyMailer o…" at bounding box center [896, 242] width 162 height 143
click at [812, 218] on div "kela.me.keia HawnForce XXL jumper Kela Mekeia [STREET_ADDRESS] Current Status: …" at bounding box center [808, 242] width 336 height 143
click at [718, 192] on span "kela.me.keia" at bounding box center [707, 188] width 75 height 13
click at [716, 314] on div "kela.me.keia HawnForce XXL jumper Kela Mekeia [STREET_ADDRESS] Current Status: …" at bounding box center [811, 242] width 368 height 175
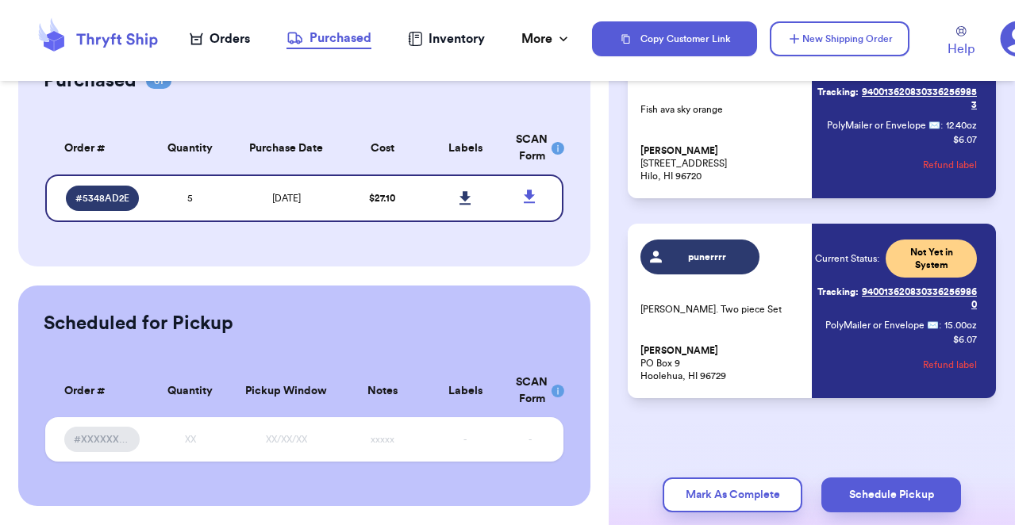
scroll to position [0, 0]
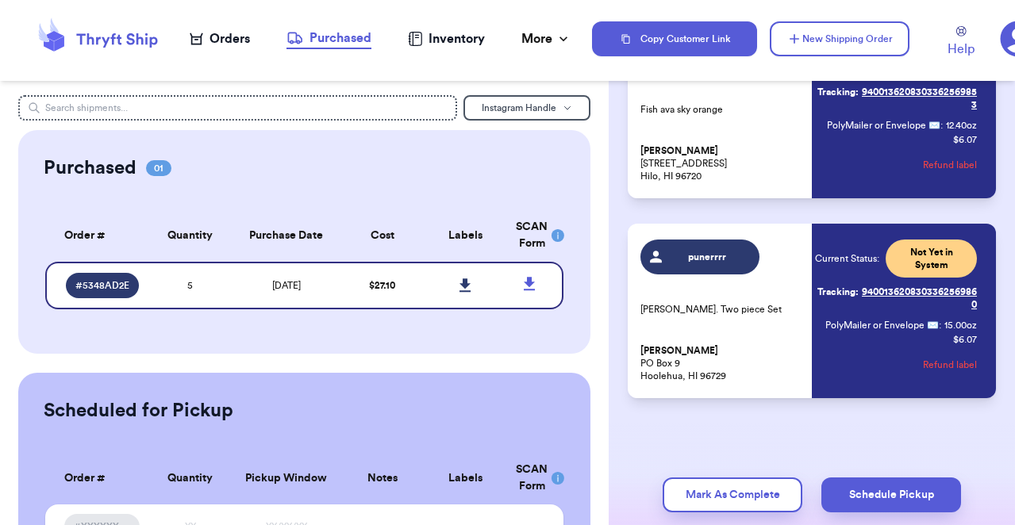
click at [712, 263] on div "punerrrr" at bounding box center [707, 257] width 75 height 16
click at [712, 349] on p "Puna Kalipi [STREET_ADDRESS]" at bounding box center [721, 363] width 162 height 38
click at [911, 309] on link "Tracking: 9400136208303362569860" at bounding box center [896, 298] width 162 height 38
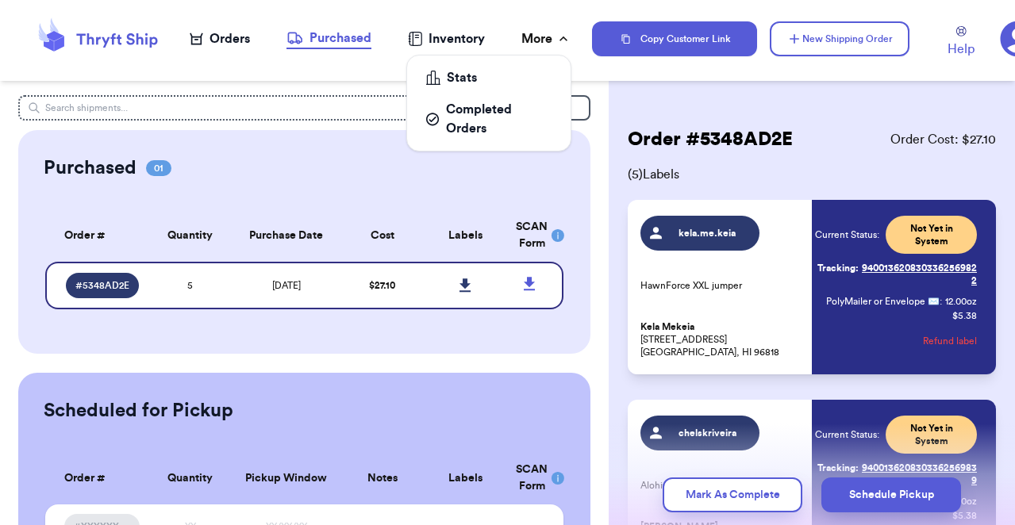
click at [566, 36] on icon at bounding box center [563, 39] width 16 height 16
click at [484, 89] on link "Stats" at bounding box center [488, 78] width 151 height 32
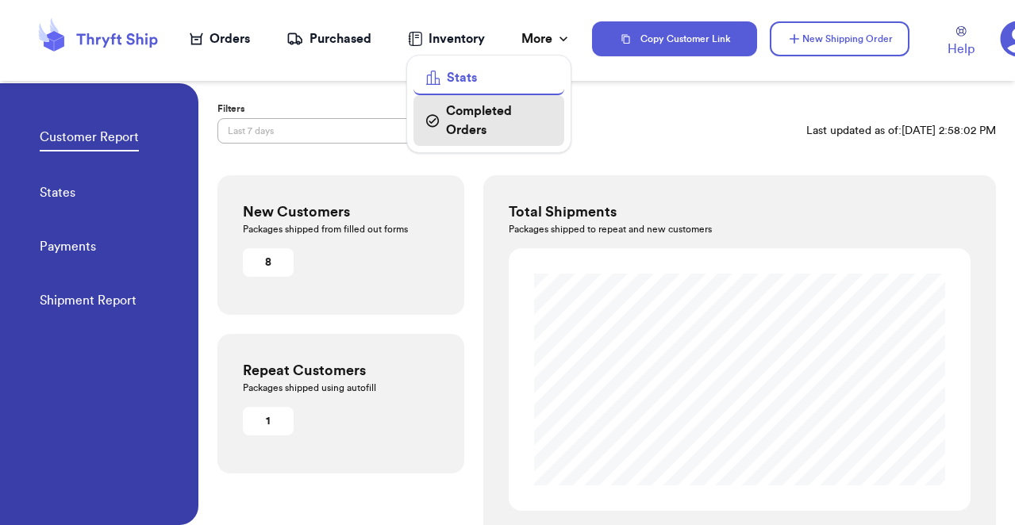
click at [480, 109] on div "Completed Orders" at bounding box center [488, 121] width 125 height 38
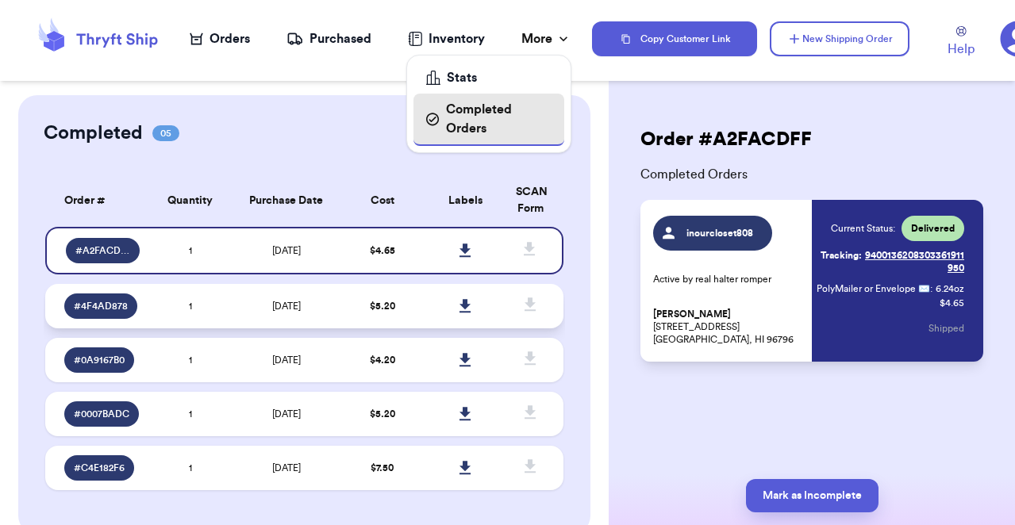
scroll to position [17, 0]
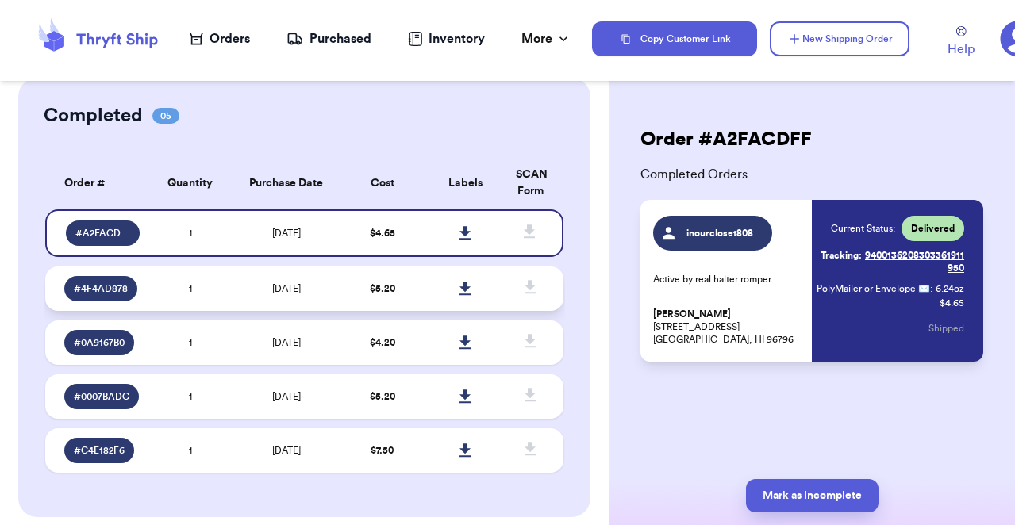
click at [86, 287] on span "# 4F4AD878" at bounding box center [101, 288] width 54 height 13
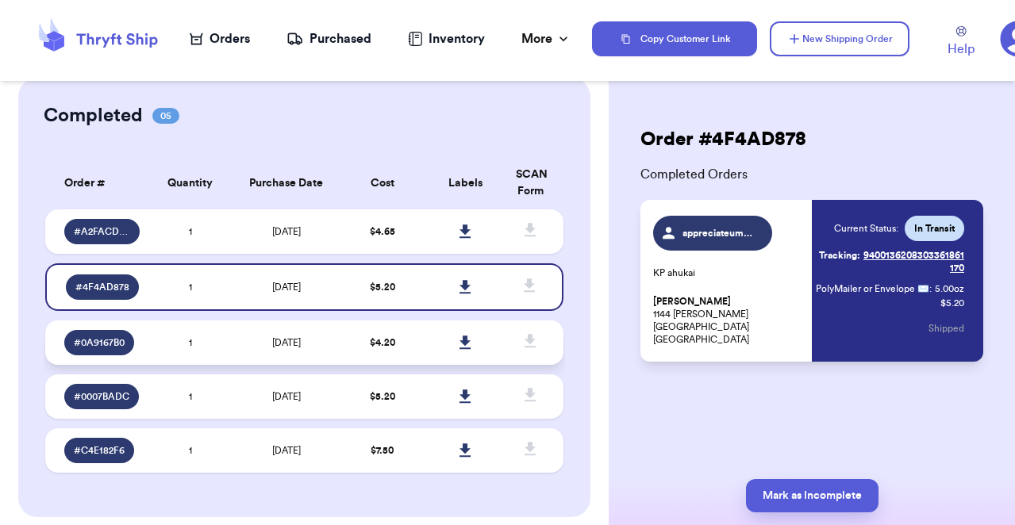
click at [213, 340] on td "1" at bounding box center [190, 342] width 83 height 44
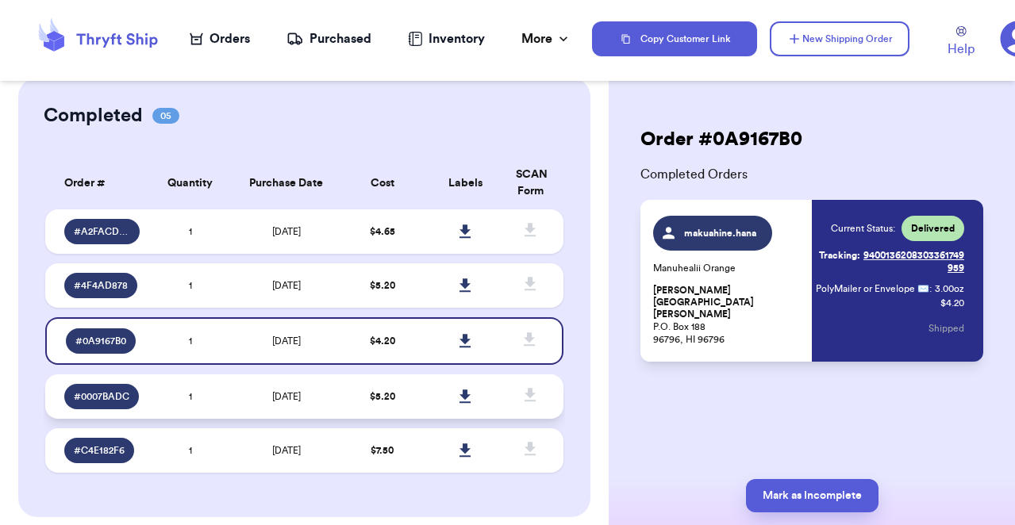
click at [205, 409] on td "1" at bounding box center [190, 396] width 83 height 44
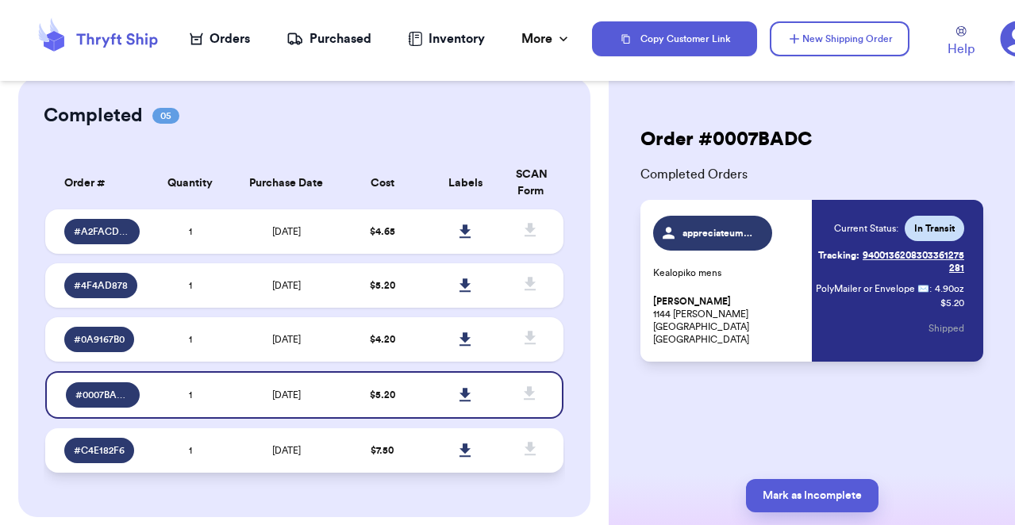
click at [201, 457] on td "1" at bounding box center [190, 450] width 83 height 44
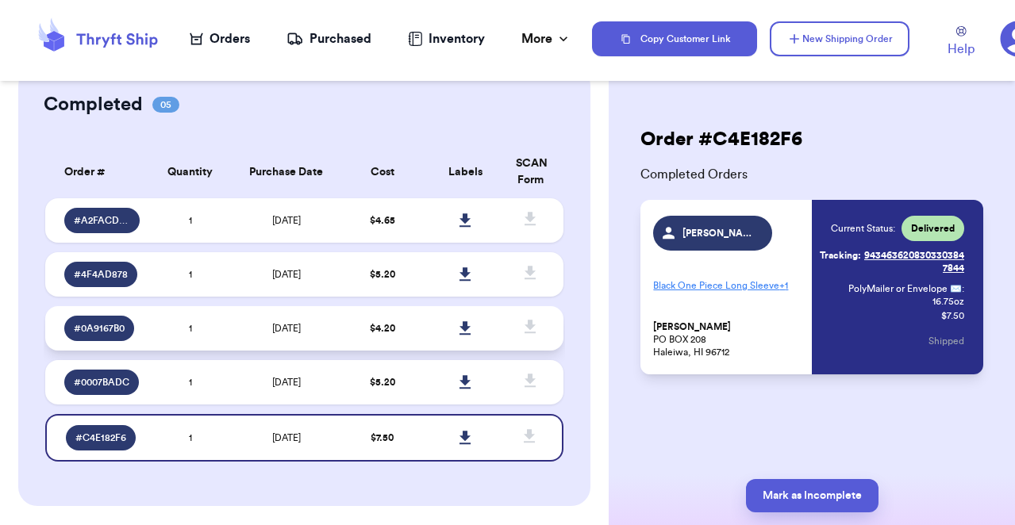
scroll to position [0, 0]
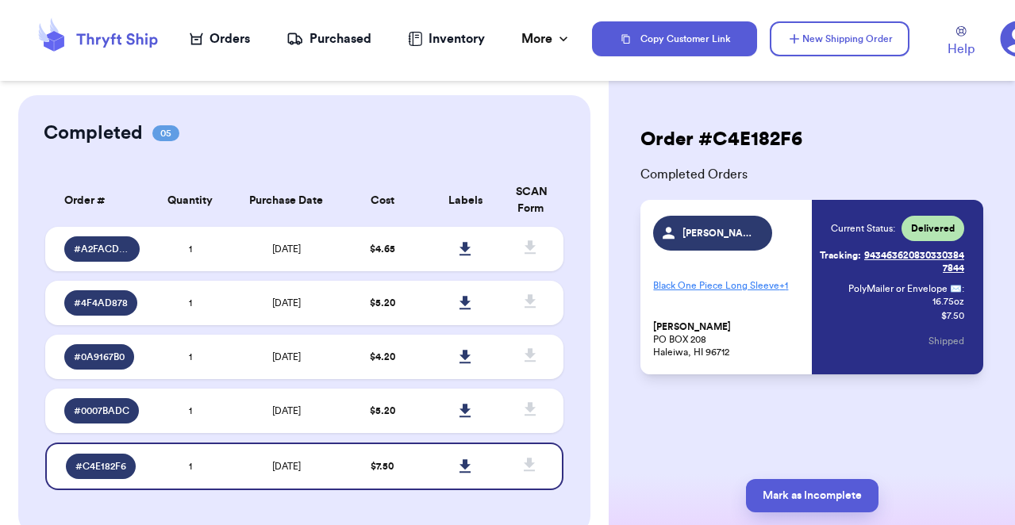
click at [244, 40] on div "Orders" at bounding box center [220, 38] width 60 height 19
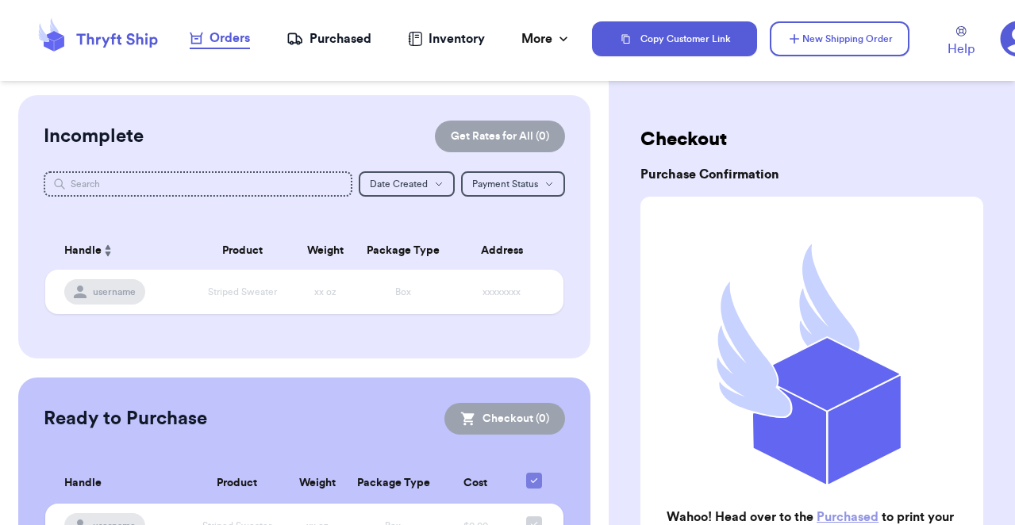
click at [335, 42] on div "Purchased" at bounding box center [328, 38] width 85 height 19
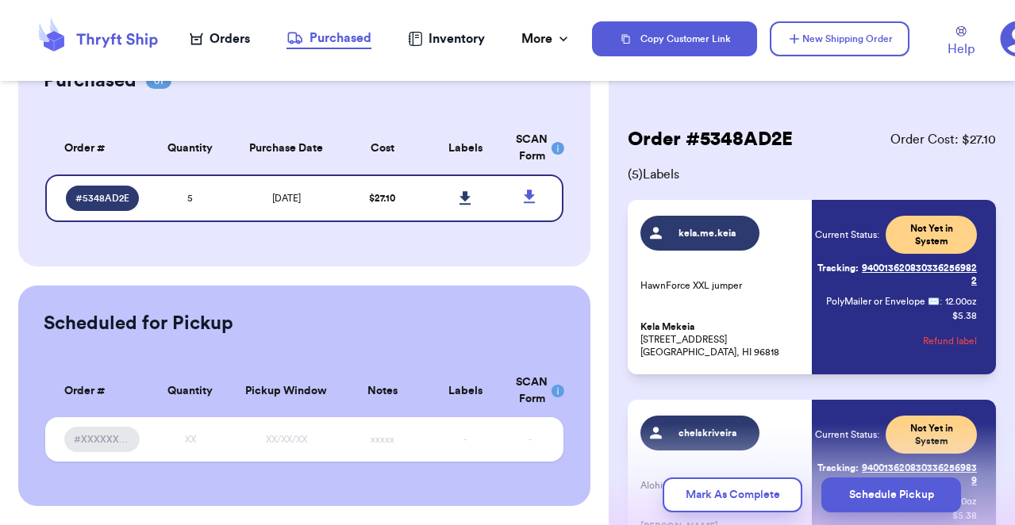
click at [554, 151] on rect at bounding box center [557, 148] width 13 height 13
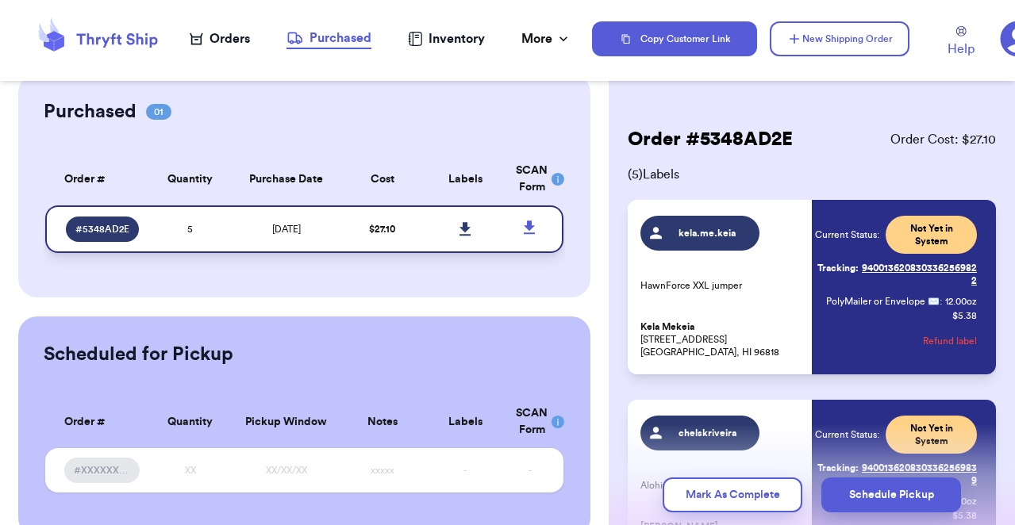
scroll to position [48, 0]
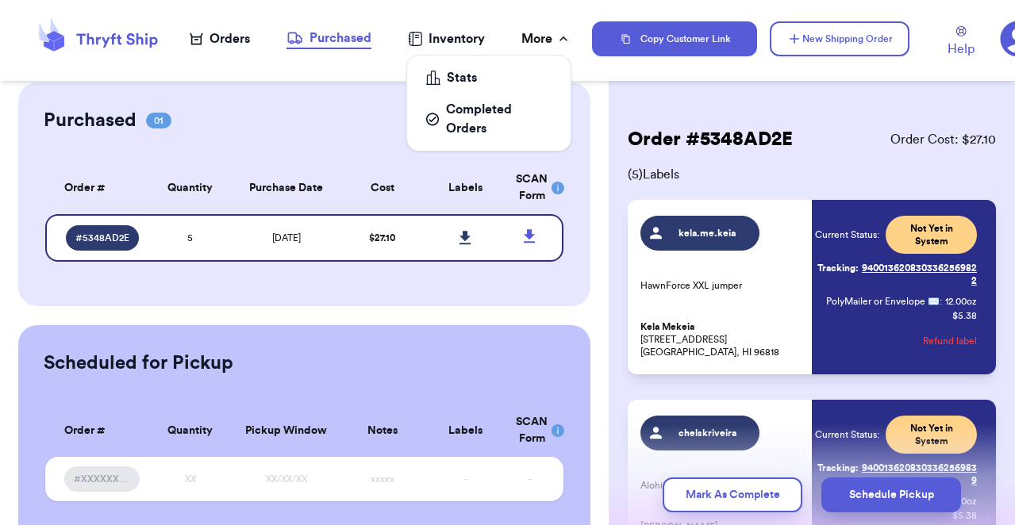
click at [562, 35] on icon at bounding box center [563, 39] width 16 height 16
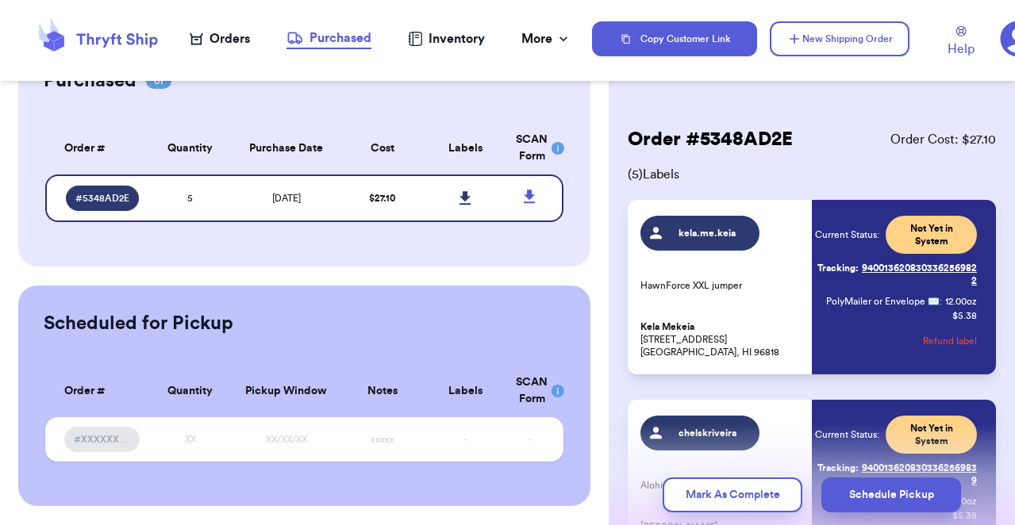
scroll to position [0, 0]
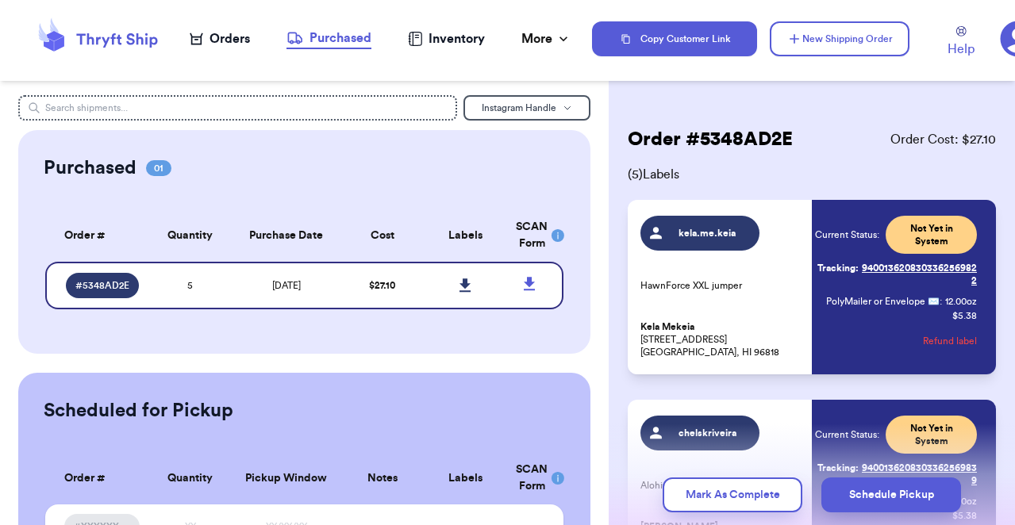
click at [201, 36] on icon at bounding box center [196, 39] width 13 height 13
